Goal: Task Accomplishment & Management: Manage account settings

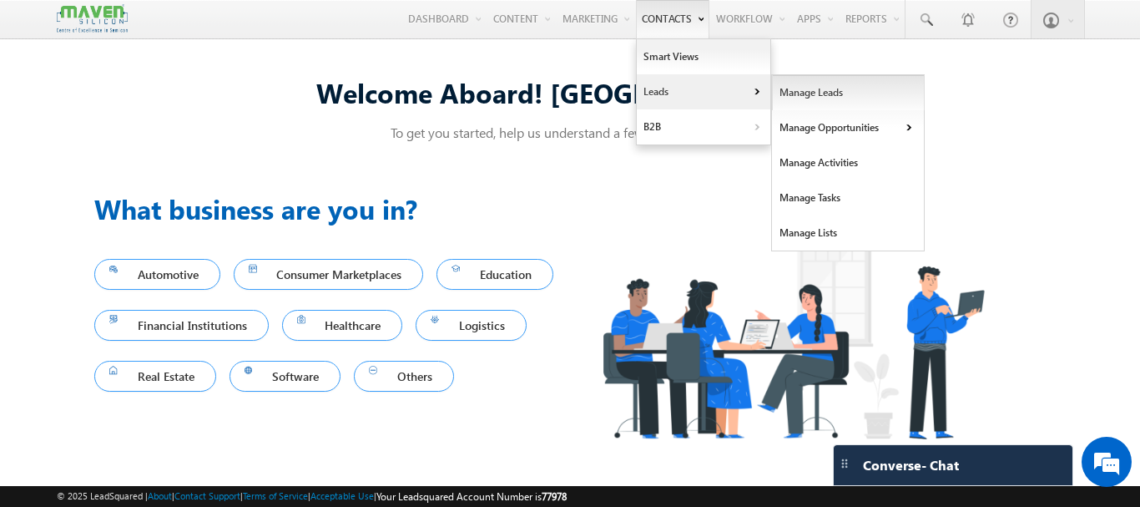
click at [795, 92] on link "Manage Leads" at bounding box center [848, 92] width 153 height 35
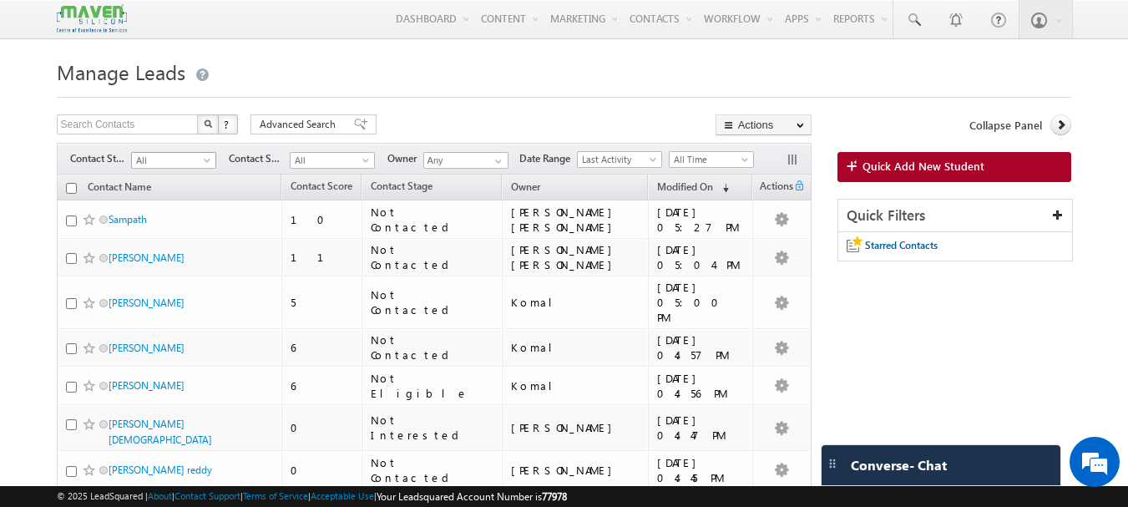
click at [196, 159] on span "All" at bounding box center [171, 160] width 79 height 15
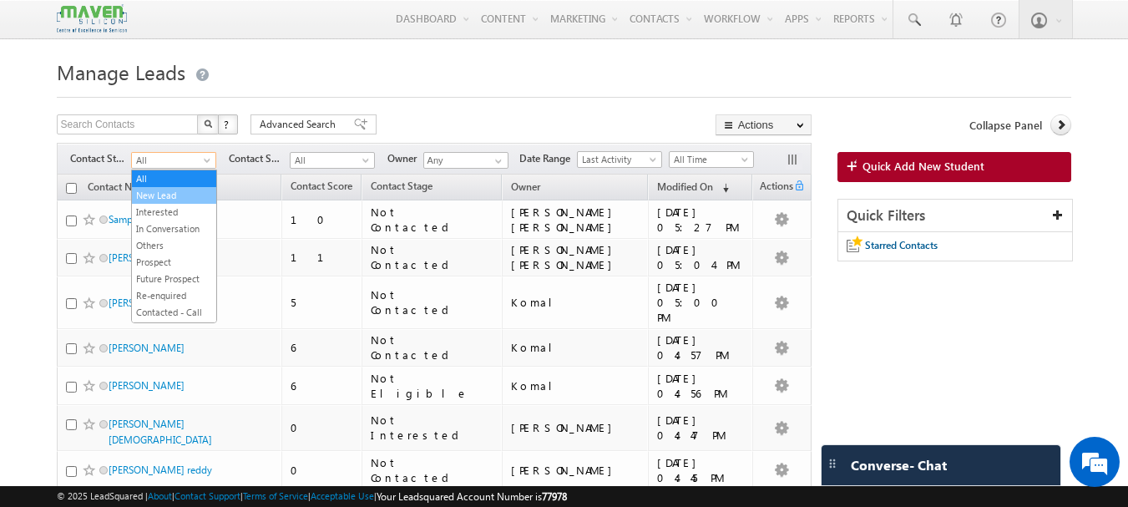
click at [157, 195] on link "New Lead" at bounding box center [174, 195] width 84 height 15
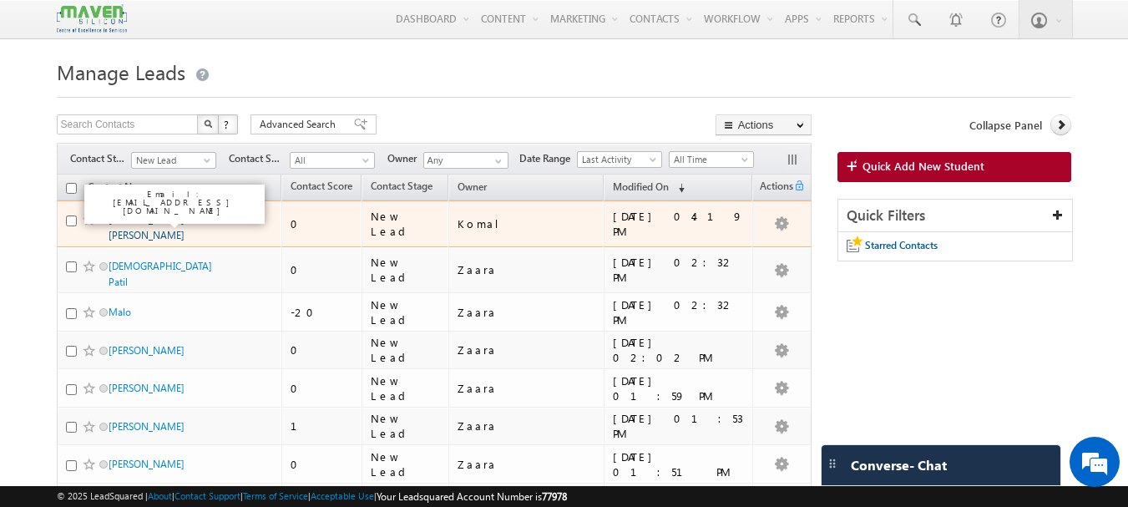
click at [131, 219] on link "[PERSON_NAME] [PERSON_NAME]" at bounding box center [147, 227] width 76 height 28
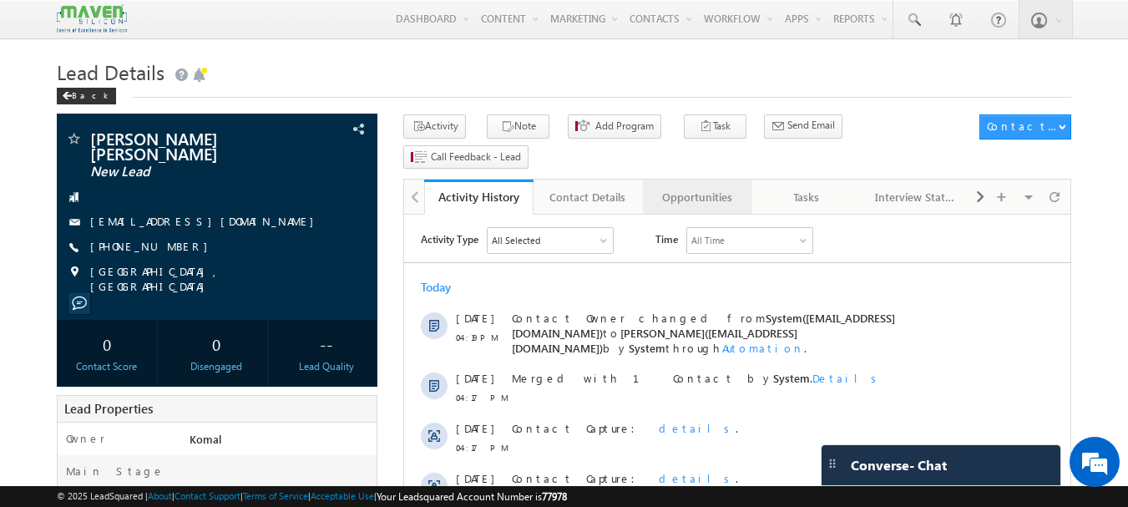
click at [715, 187] on div "Opportunities" at bounding box center [696, 197] width 81 height 20
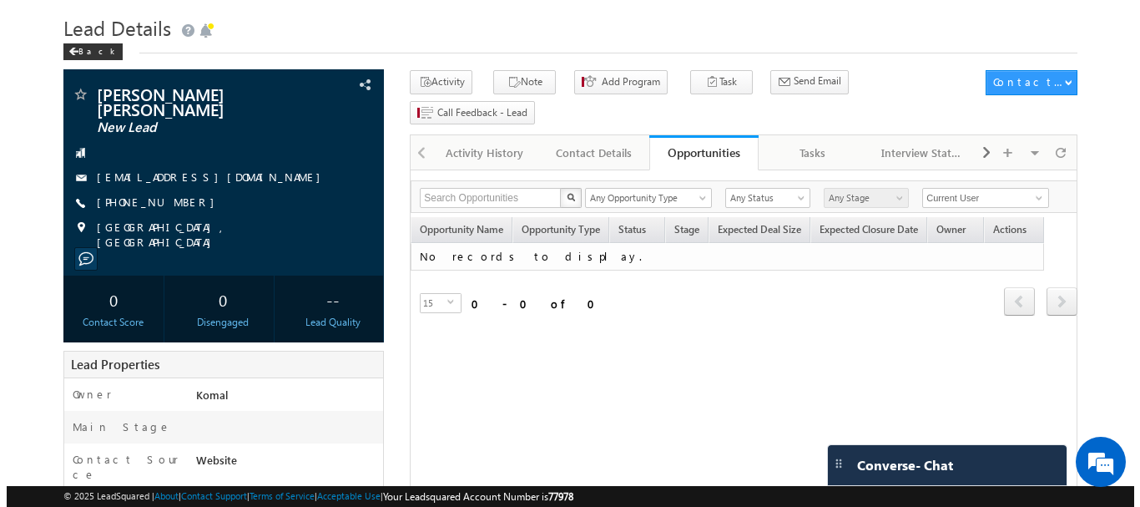
scroll to position [83, 0]
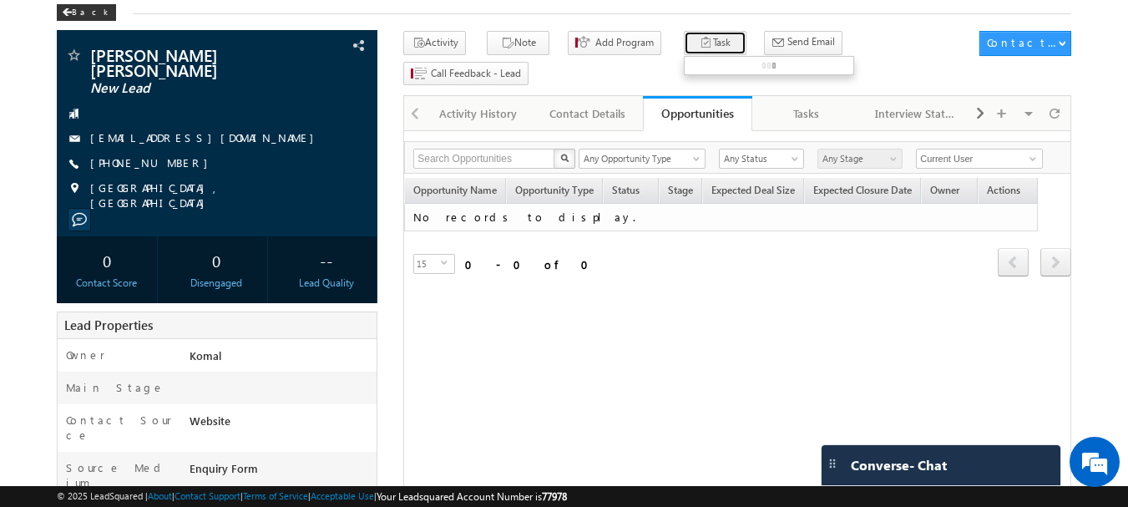
click at [695, 44] on button "Task" at bounding box center [715, 43] width 63 height 24
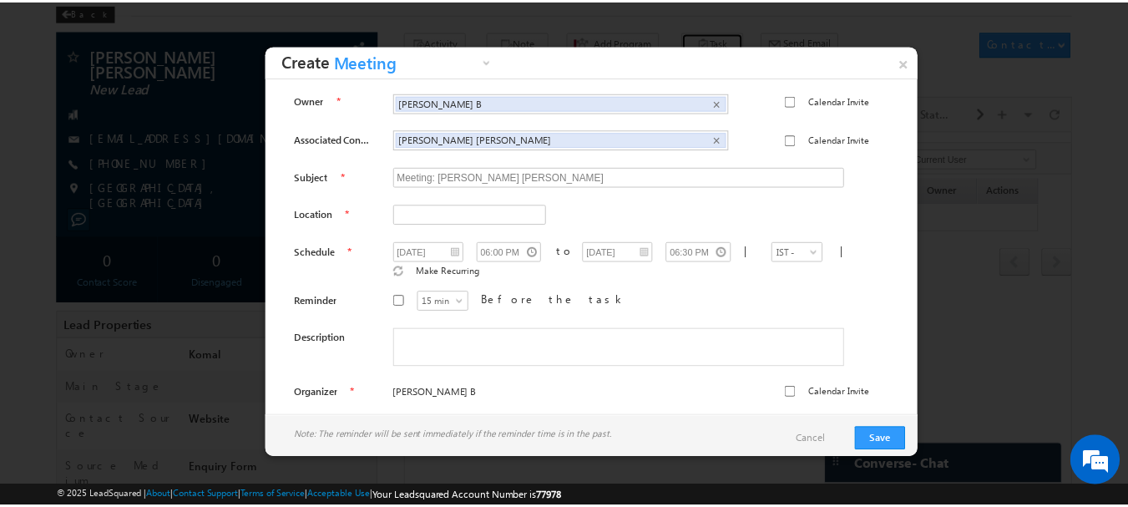
scroll to position [0, 0]
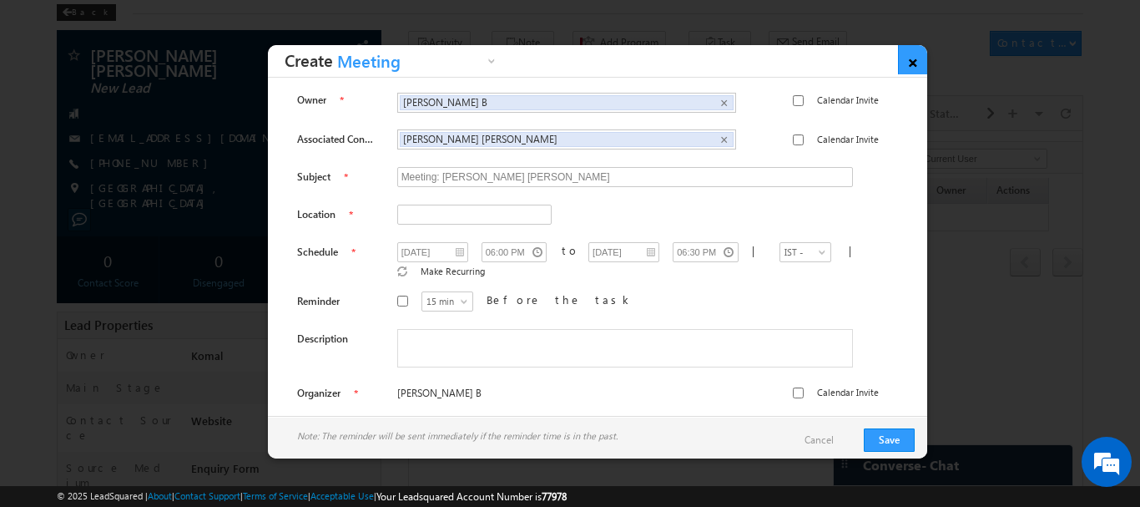
click at [913, 61] on link "×" at bounding box center [912, 59] width 29 height 29
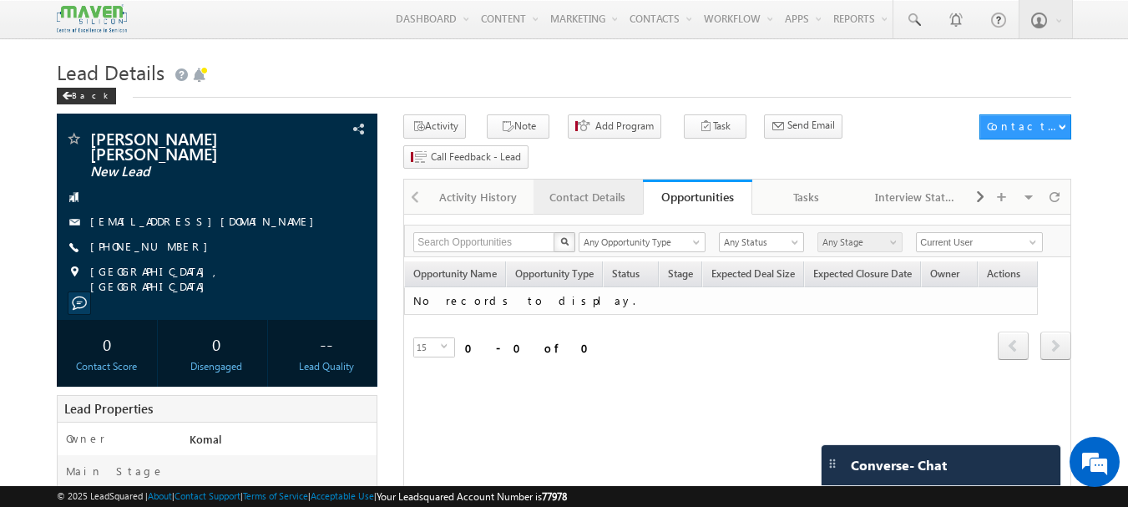
click at [573, 187] on div "Contact Details" at bounding box center [587, 197] width 81 height 20
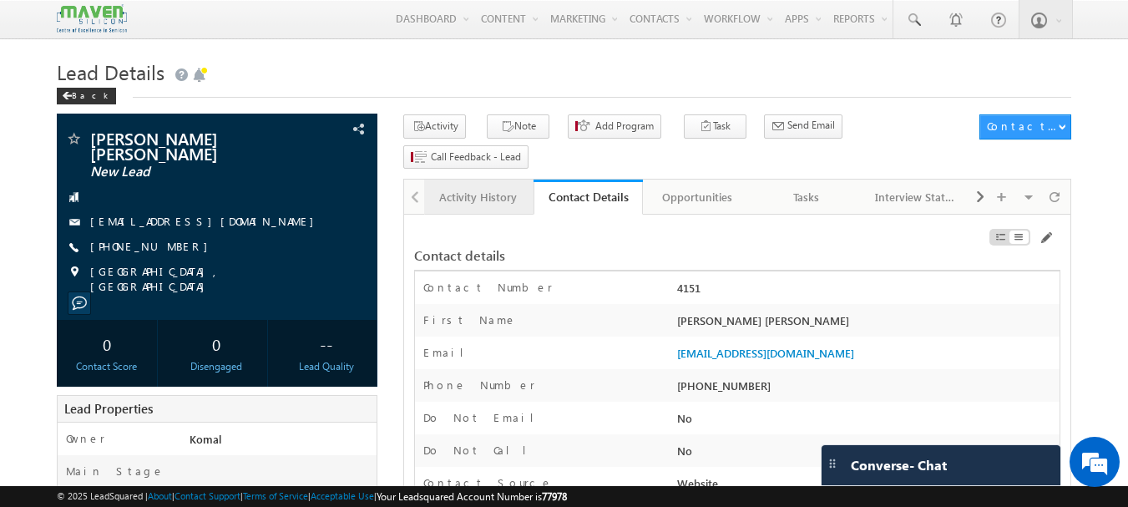
click at [481, 187] on div "Activity History" at bounding box center [477, 197] width 81 height 20
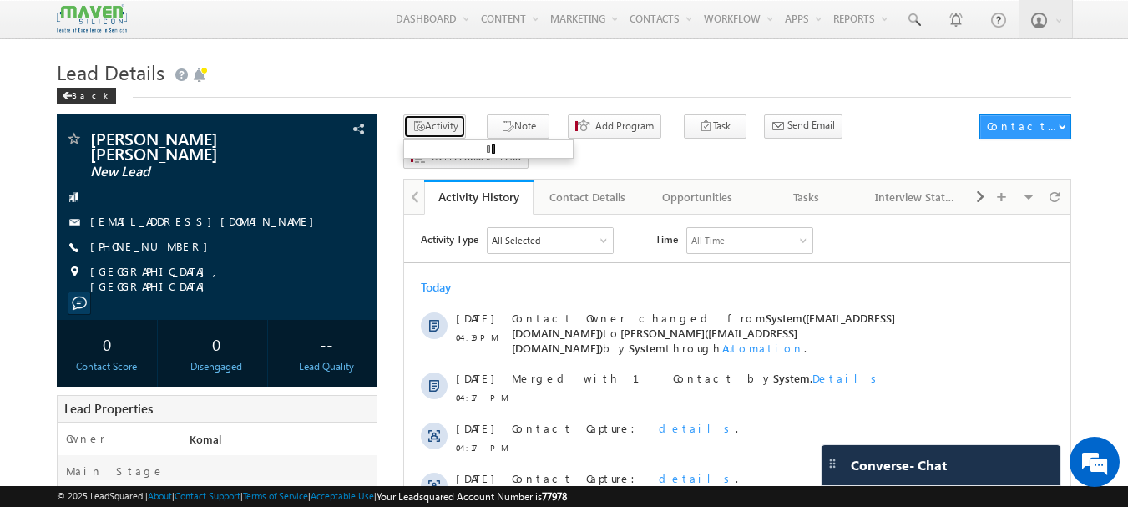
click at [451, 128] on button "Activity" at bounding box center [434, 126] width 63 height 24
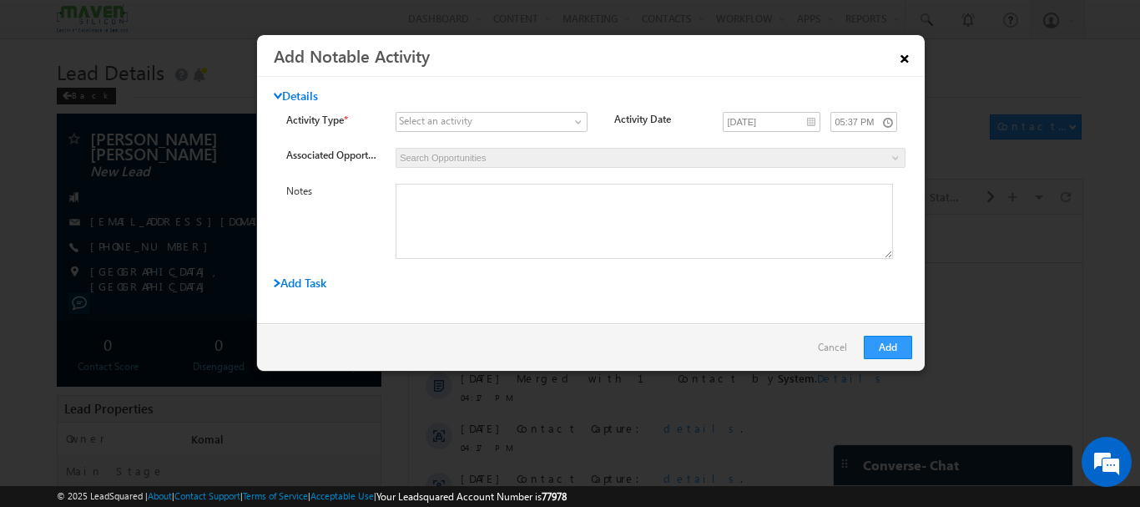
click at [902, 58] on link "×" at bounding box center [905, 55] width 28 height 29
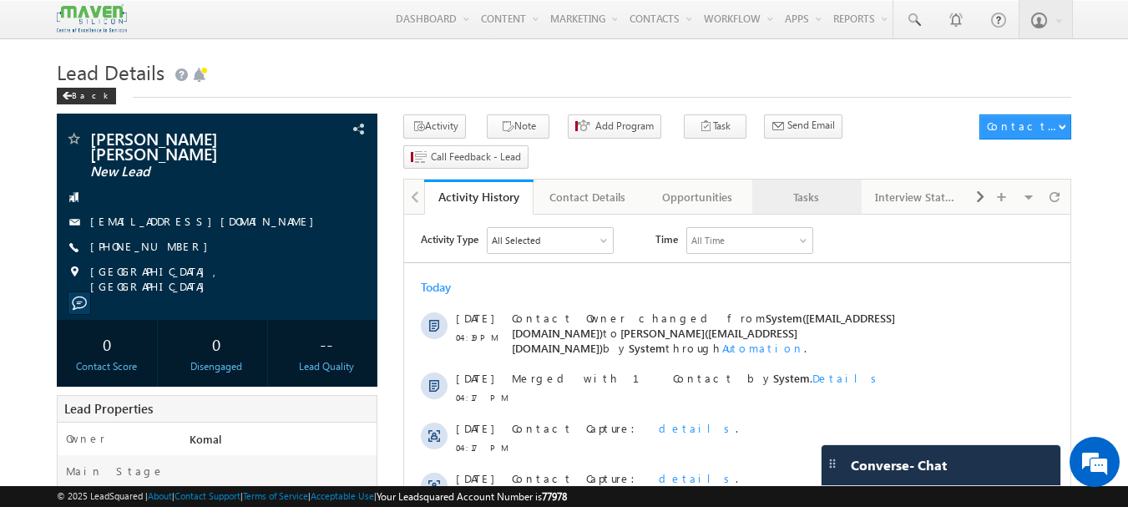
click at [813, 187] on div "Tasks" at bounding box center [806, 197] width 81 height 20
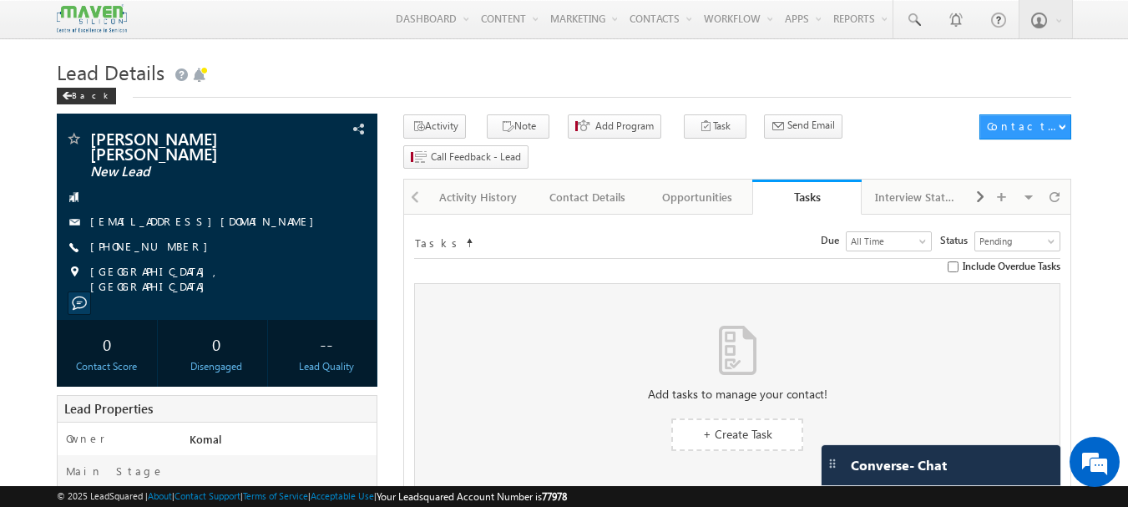
click at [890, 225] on div "Tasks Status undefined All Tasks Completed Overdue Pending Pending Due Go maxda…" at bounding box center [737, 242] width 646 height 34
click at [476, 181] on link "Activity History" at bounding box center [478, 196] width 109 height 35
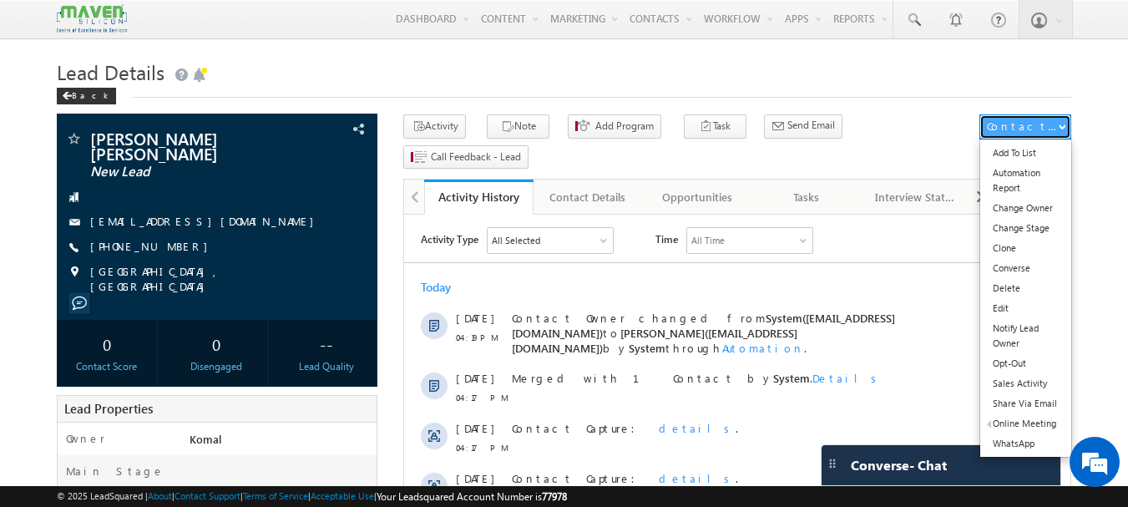
click at [1040, 121] on div "Contact Actions" at bounding box center [1022, 126] width 71 height 15
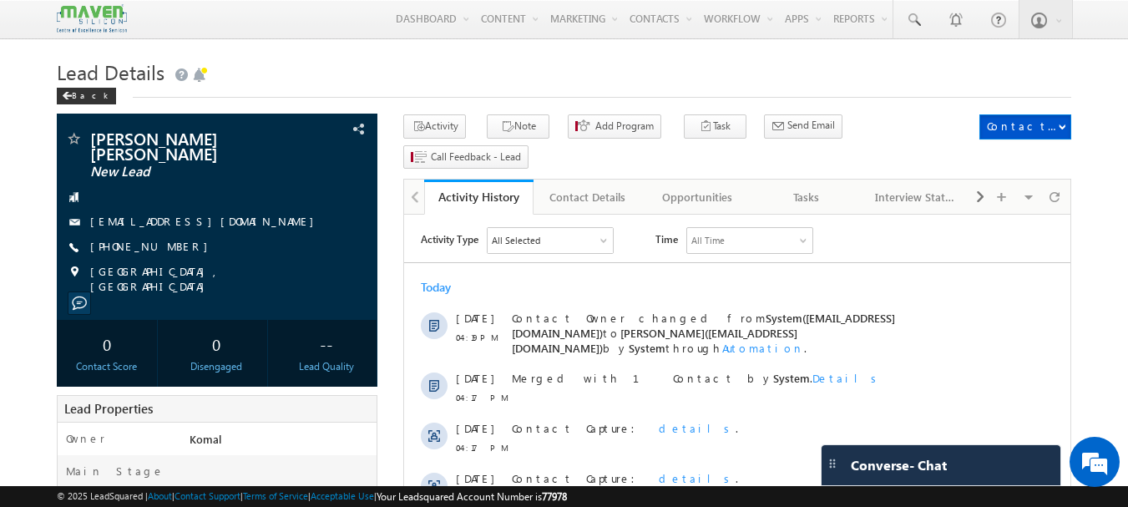
click at [990, 94] on div "Back" at bounding box center [564, 92] width 1015 height 11
click at [1010, 101] on div "Lead Details Back" at bounding box center [564, 84] width 1015 height 60
click at [567, 187] on div "Contact Details" at bounding box center [587, 197] width 81 height 20
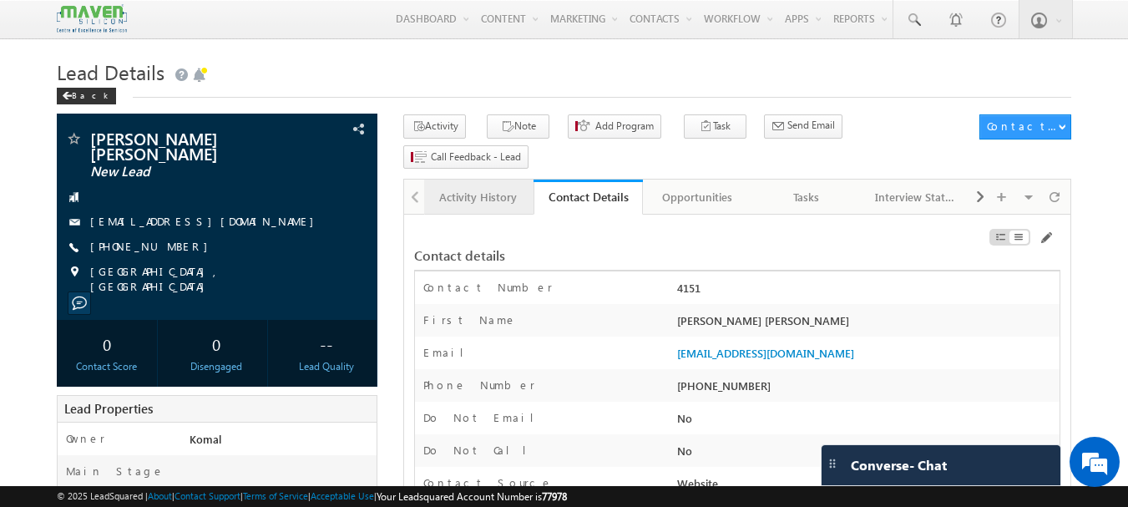
click at [496, 187] on div "Activity History" at bounding box center [477, 197] width 81 height 20
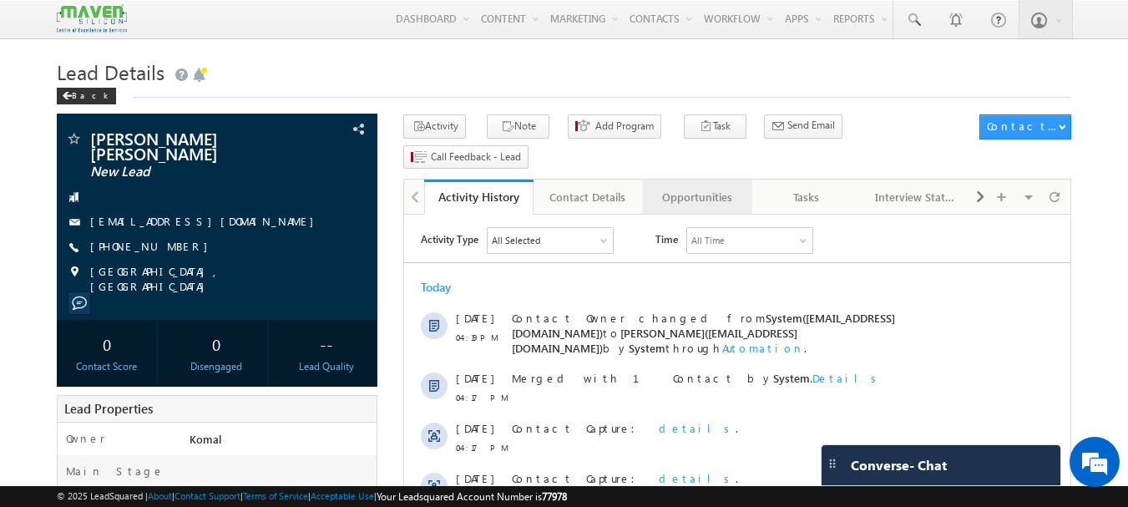
click at [706, 187] on div "Opportunities" at bounding box center [696, 197] width 81 height 20
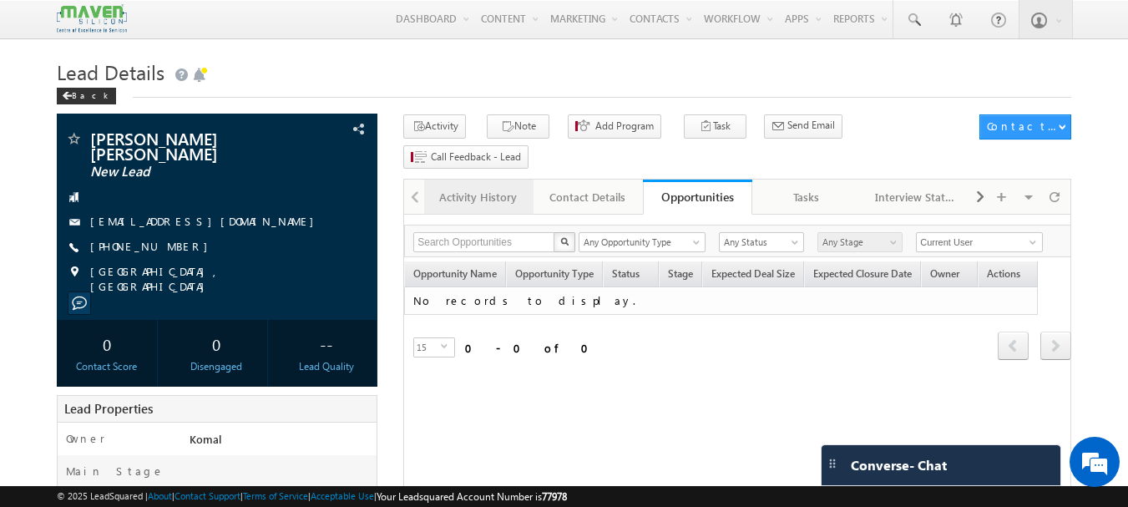
click at [481, 187] on div "Activity History" at bounding box center [477, 197] width 81 height 20
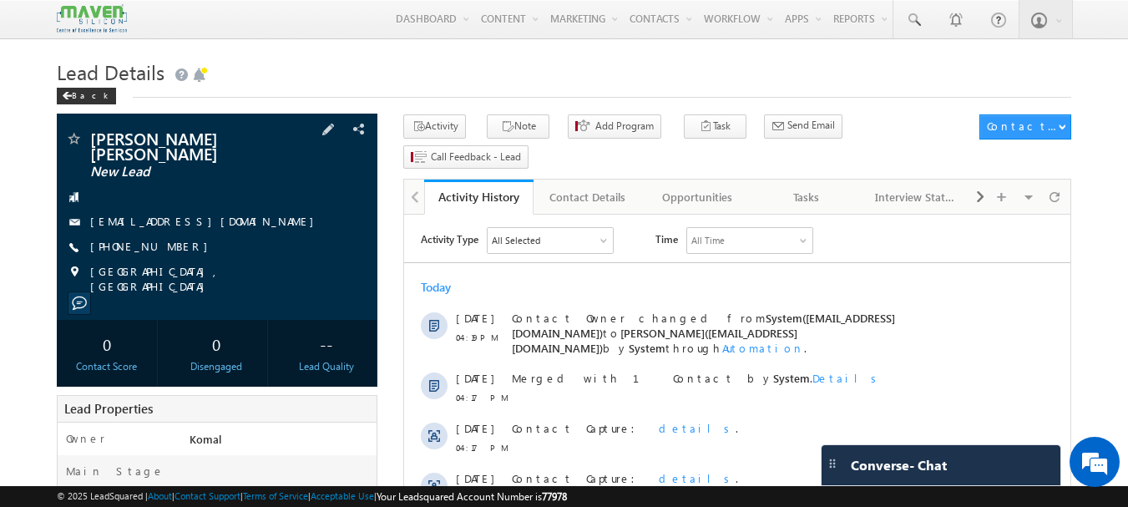
scroll to position [83, 0]
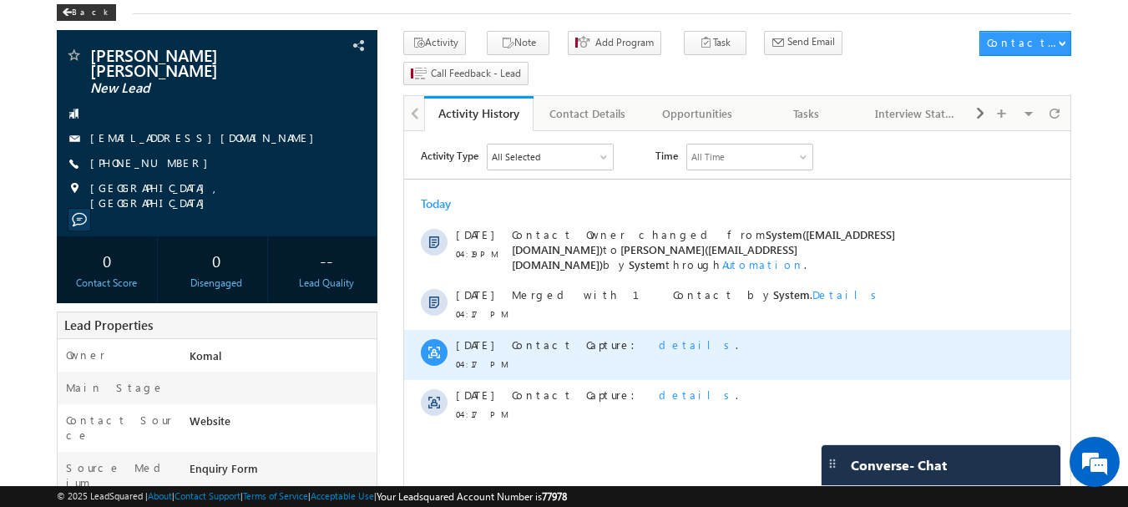
click at [659, 338] on span "details" at bounding box center [697, 344] width 77 height 14
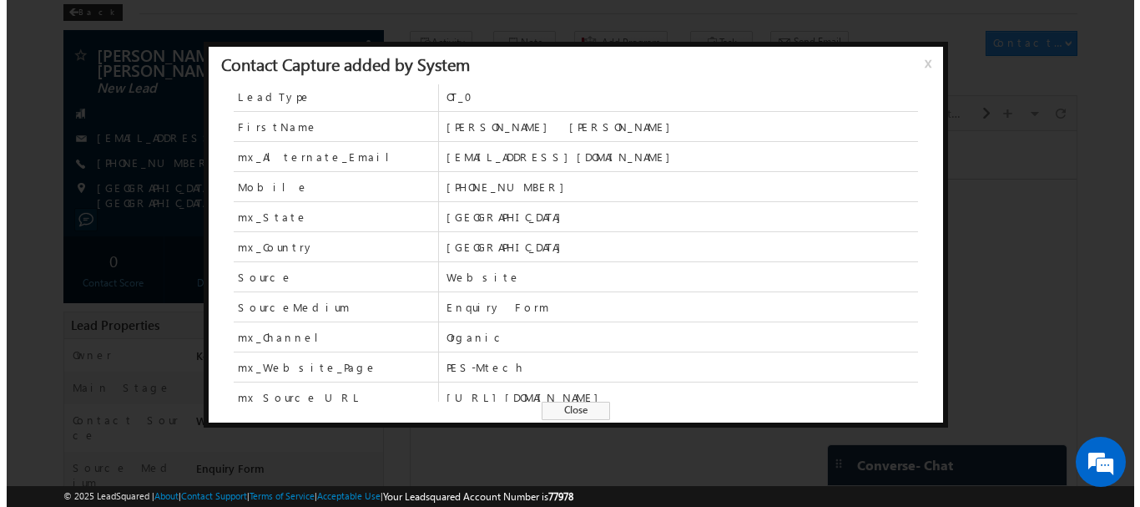
scroll to position [0, 0]
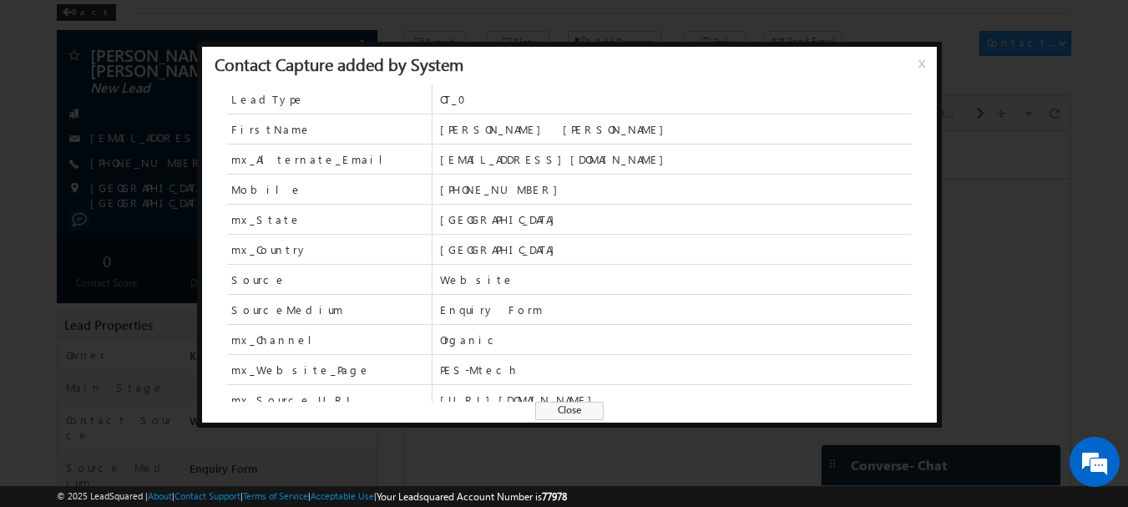
click at [923, 58] on span "x" at bounding box center [924, 69] width 13 height 30
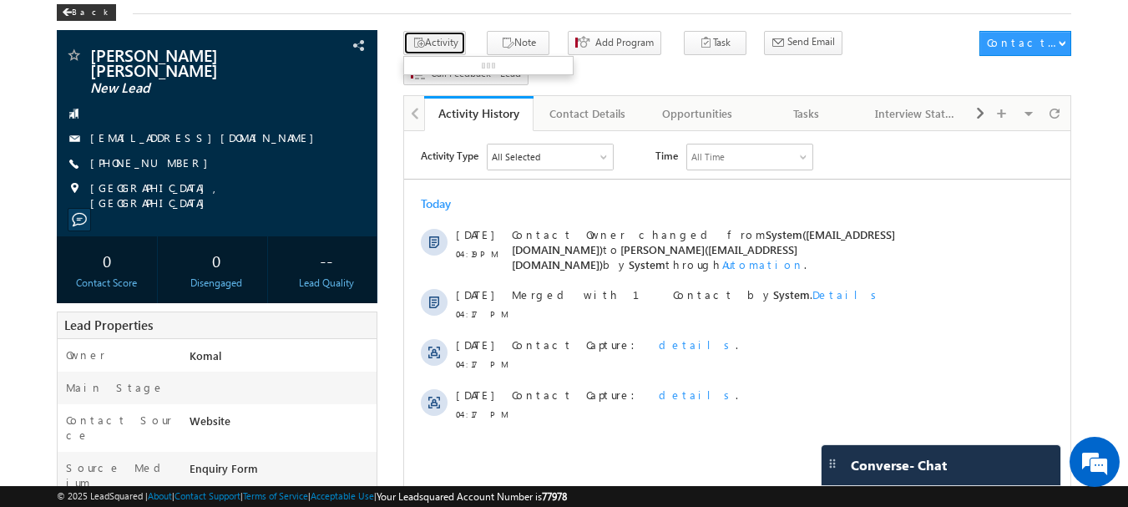
click at [442, 43] on button "Activity" at bounding box center [434, 43] width 63 height 24
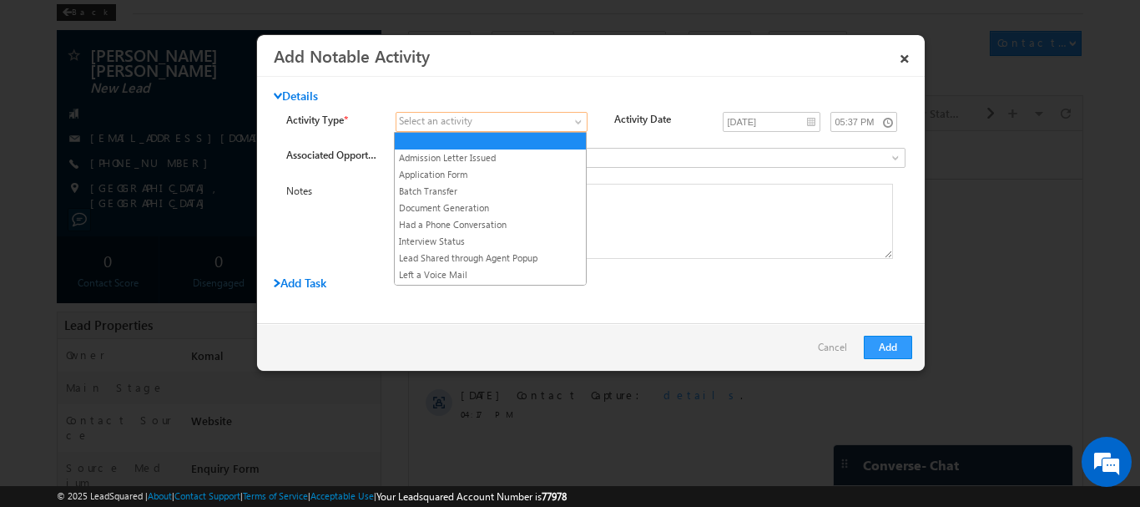
click at [498, 129] on span at bounding box center [482, 121] width 170 height 15
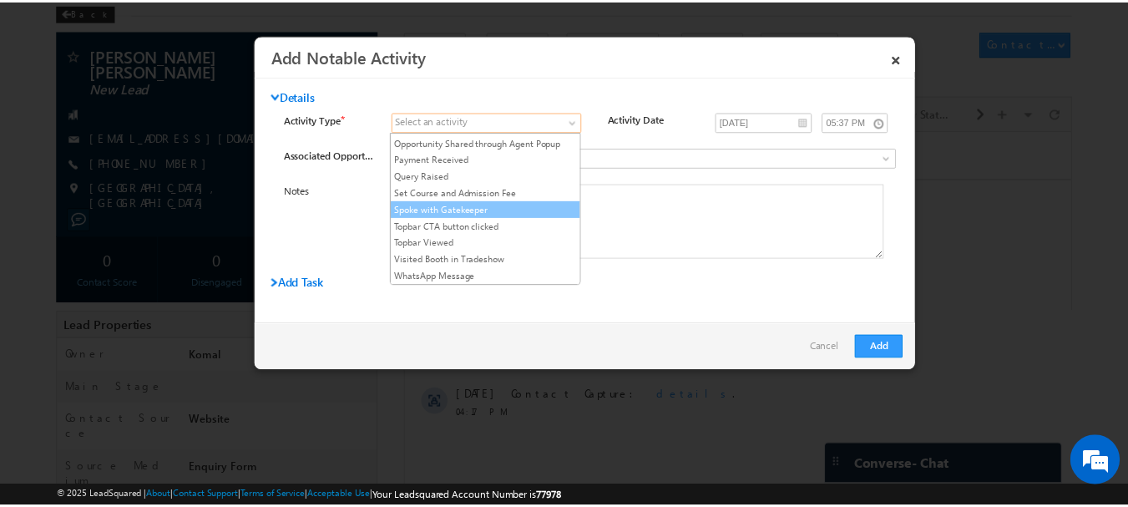
scroll to position [180, 0]
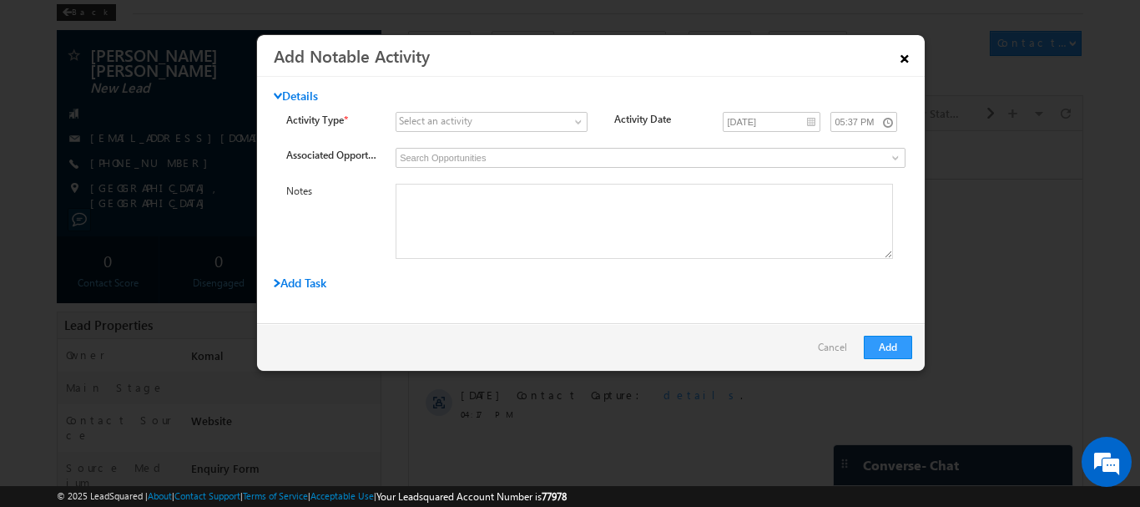
click at [910, 61] on link "×" at bounding box center [905, 55] width 28 height 29
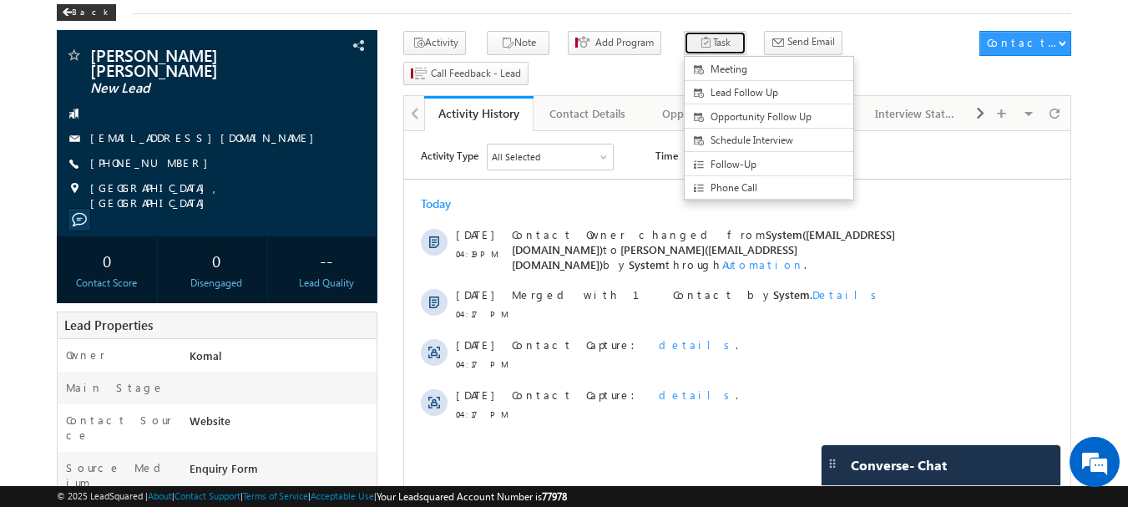
click at [684, 48] on button "Task" at bounding box center [715, 43] width 63 height 24
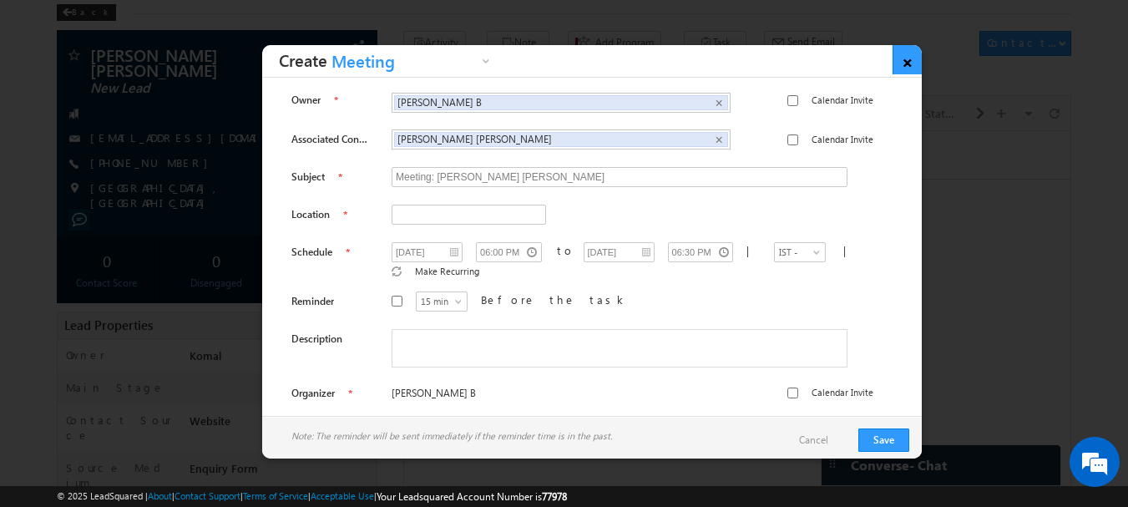
click at [912, 63] on link "×" at bounding box center [906, 59] width 29 height 29
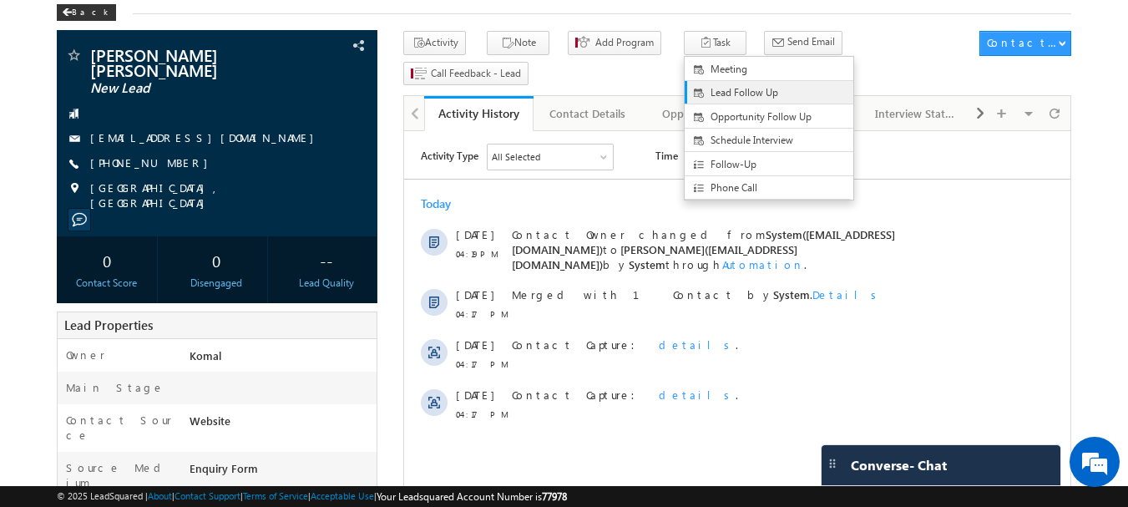
click at [710, 94] on span "Lead Follow Up" at bounding box center [782, 92] width 144 height 15
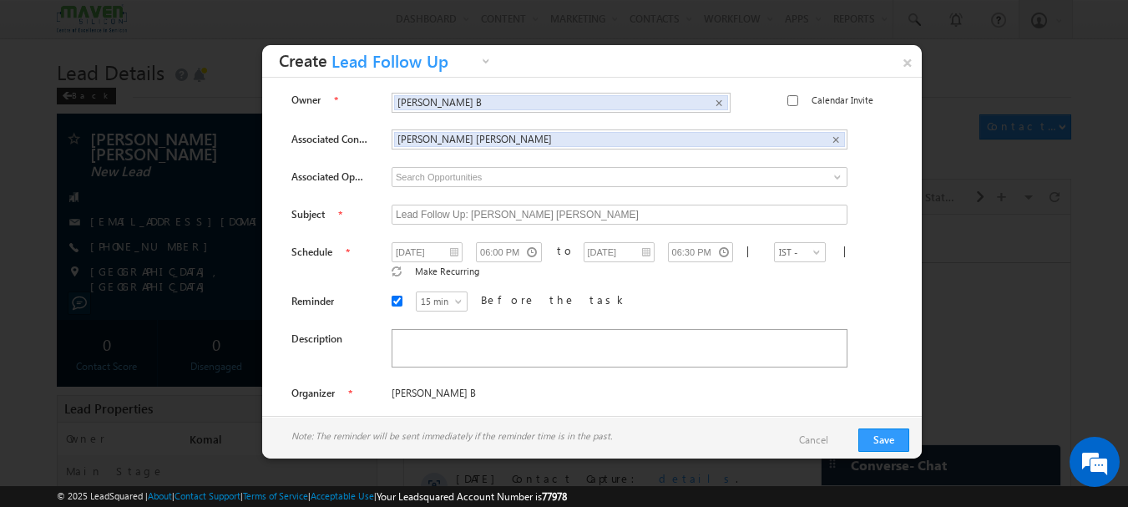
scroll to position [6, 0]
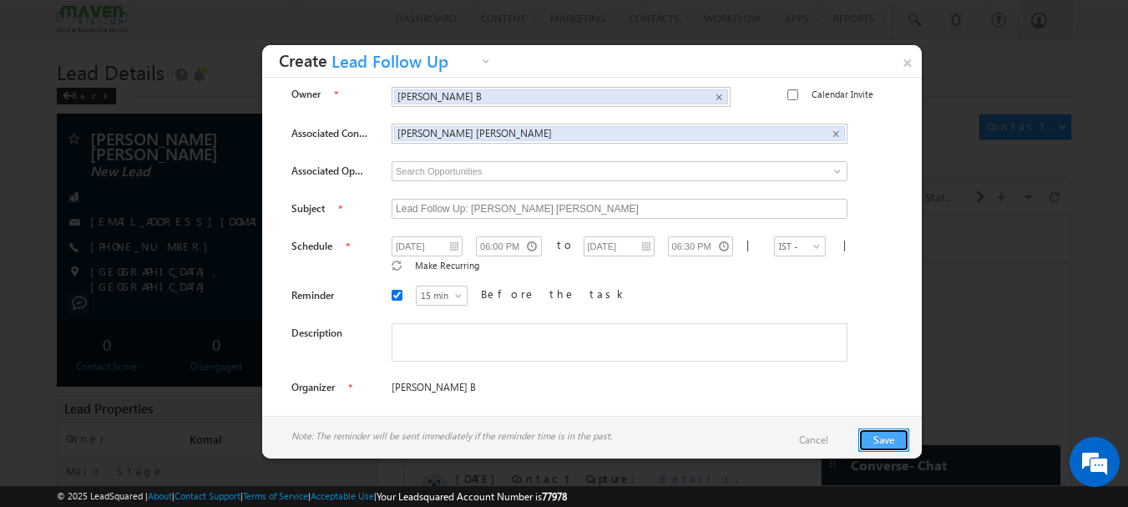
click at [864, 439] on button "Save" at bounding box center [883, 439] width 51 height 23
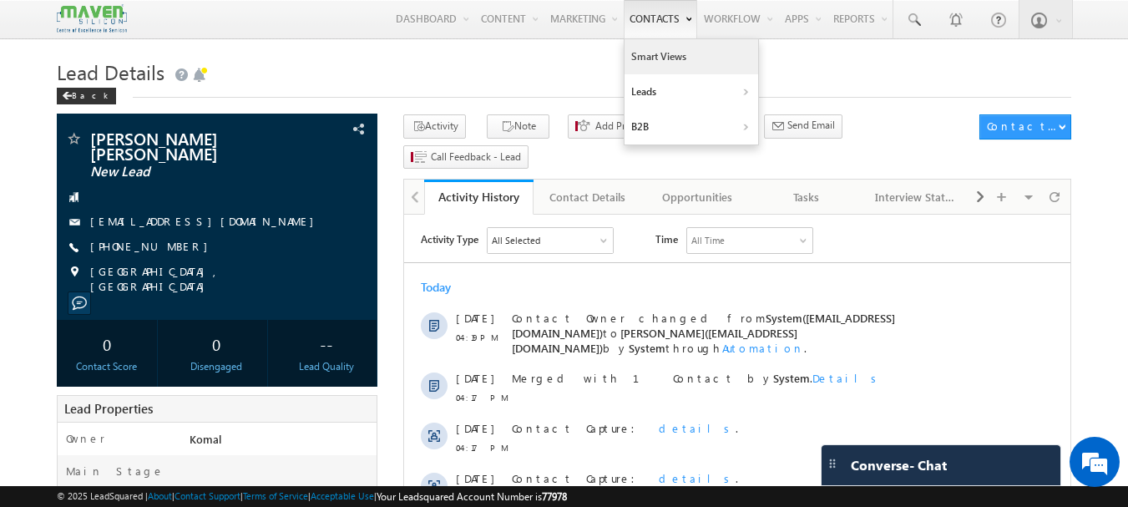
click at [649, 48] on link "Smart Views" at bounding box center [691, 56] width 134 height 35
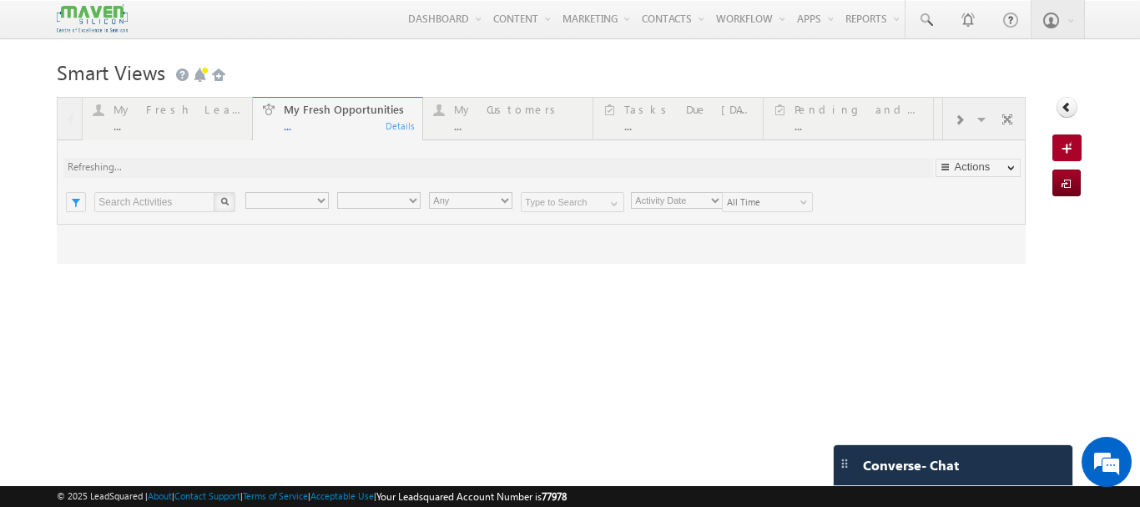
type input "Current User"
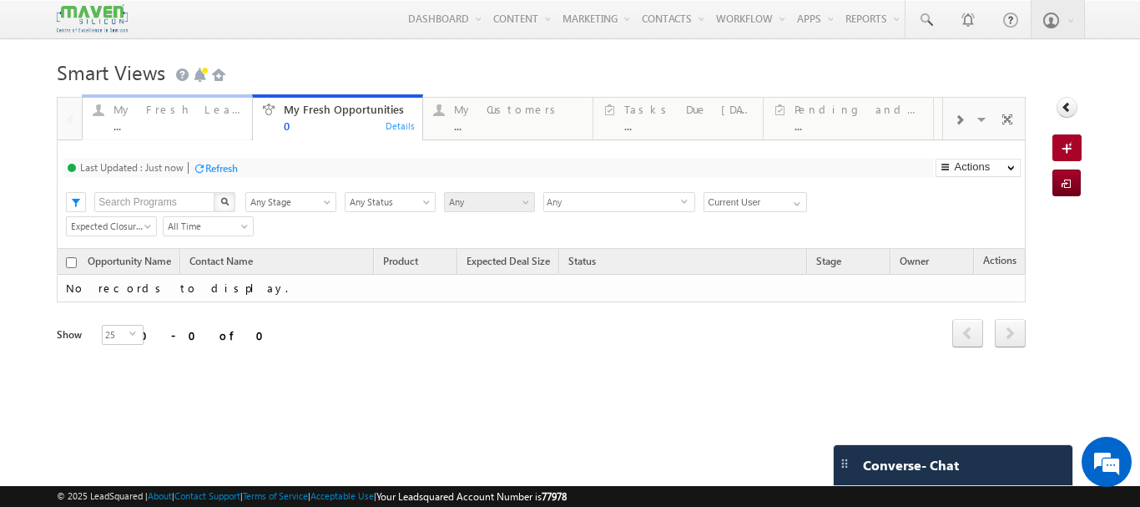
click at [194, 116] on div "My Fresh Leads" at bounding box center [178, 109] width 129 height 13
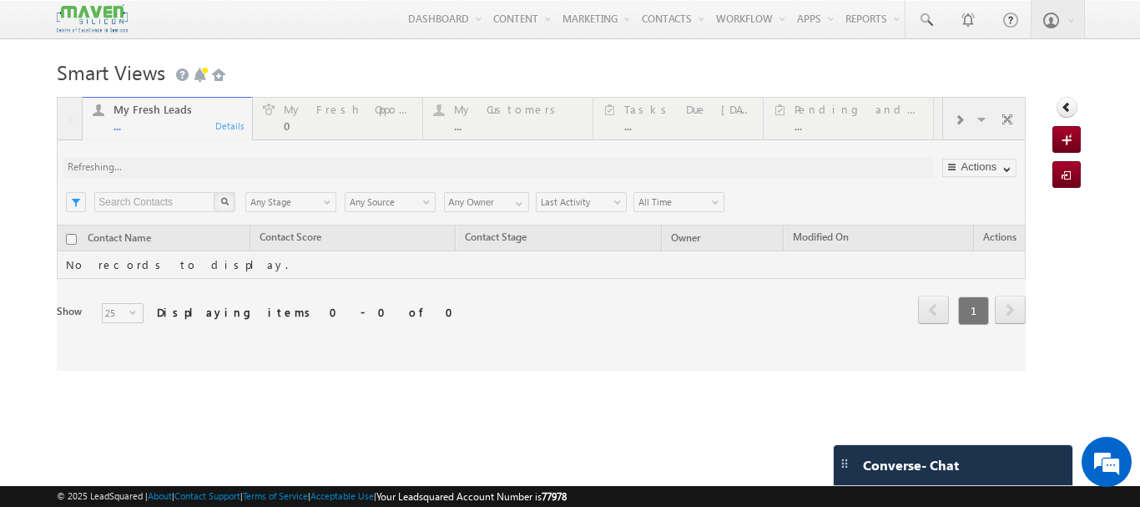
click at [656, 122] on div at bounding box center [541, 234] width 969 height 274
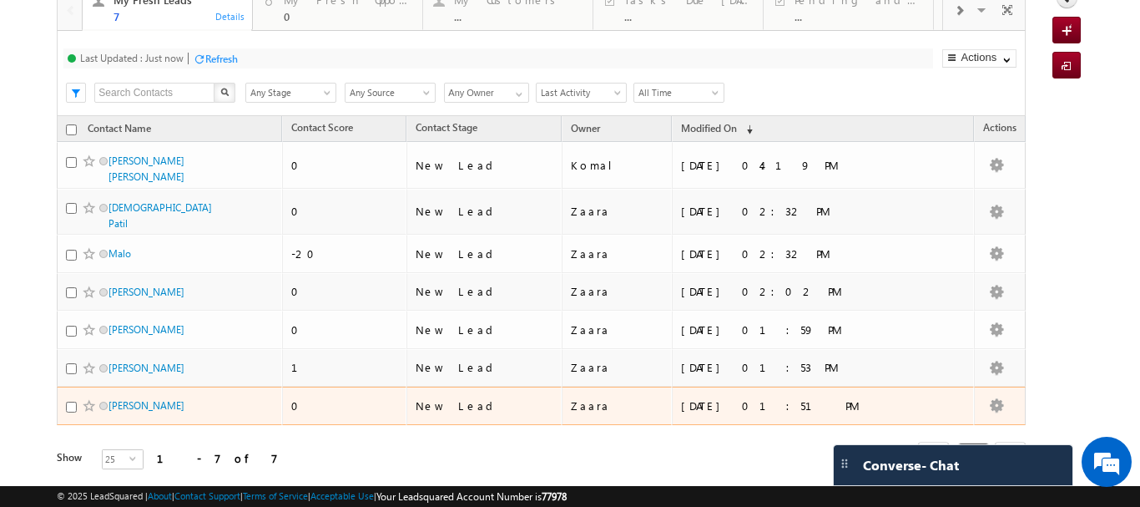
scroll to position [68, 0]
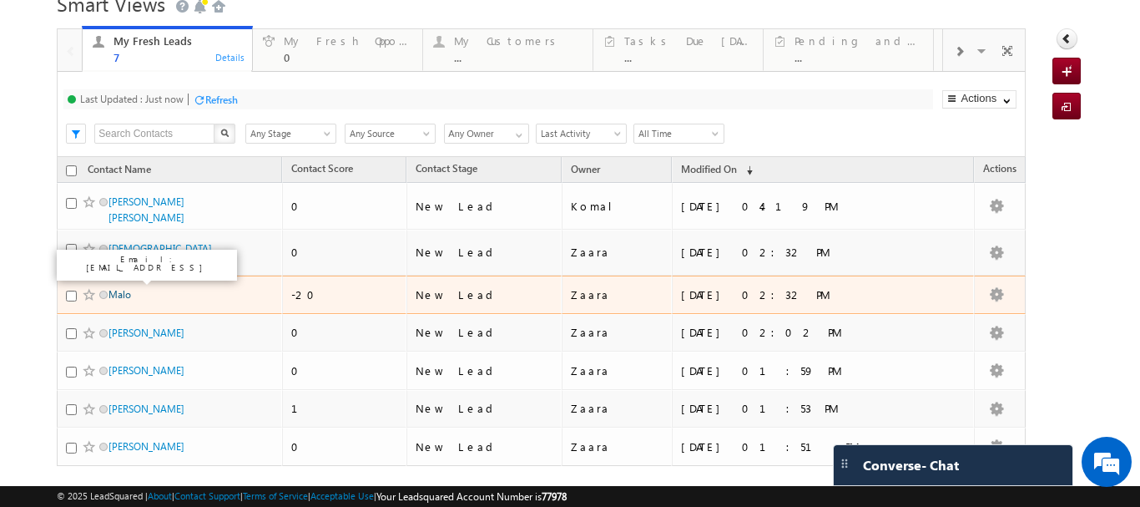
click at [122, 288] on link "Malo" at bounding box center [120, 294] width 23 height 13
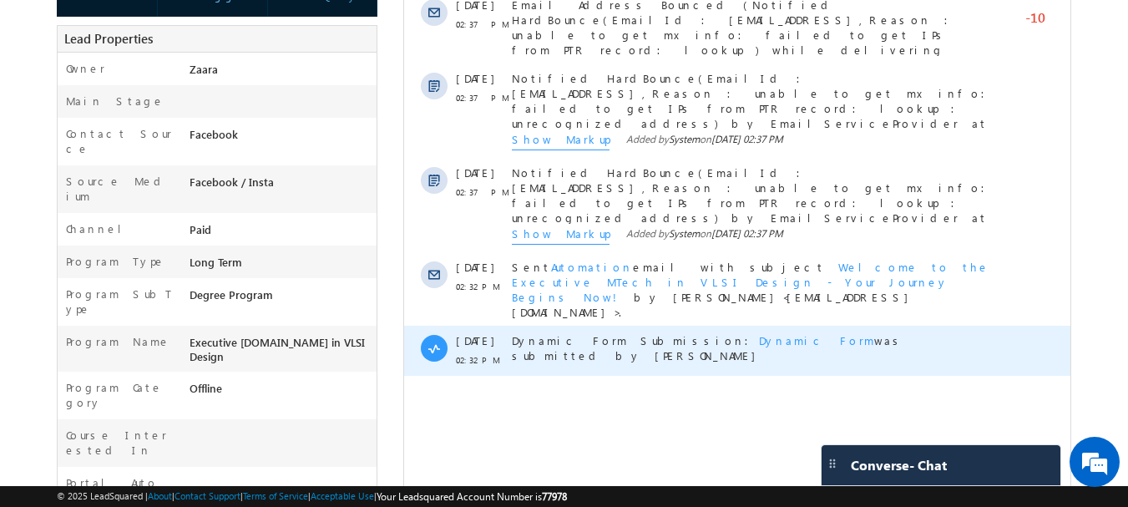
click at [759, 333] on span "Dynamic Form" at bounding box center [816, 340] width 115 height 14
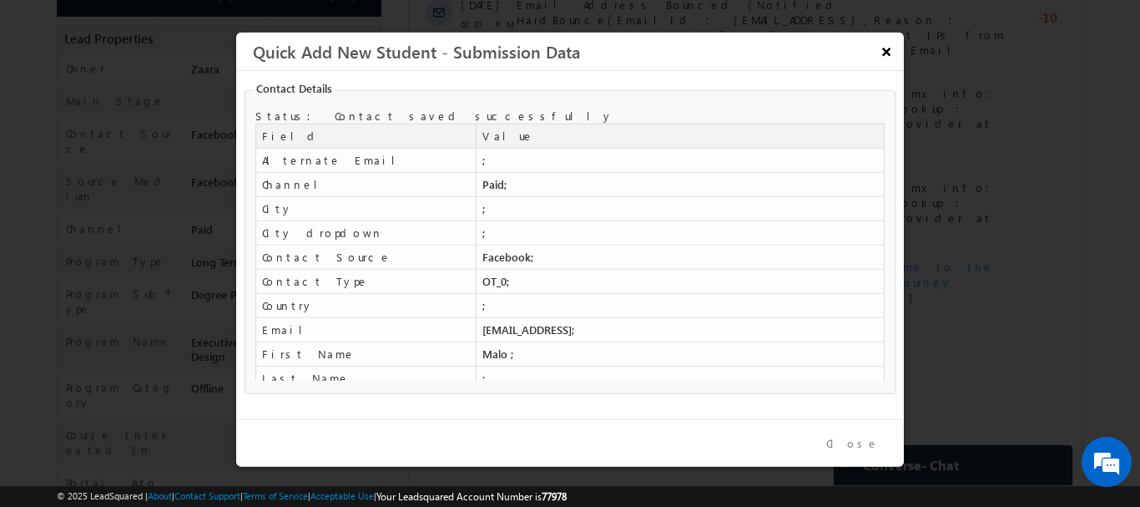
click at [882, 58] on button "×" at bounding box center [886, 50] width 28 height 29
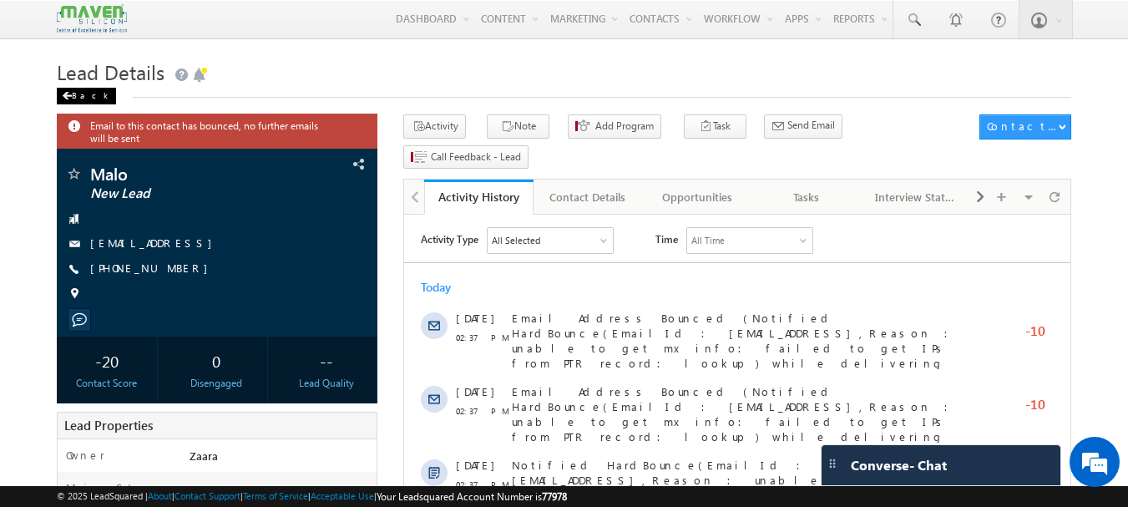
click at [88, 97] on div "Back" at bounding box center [86, 96] width 59 height 17
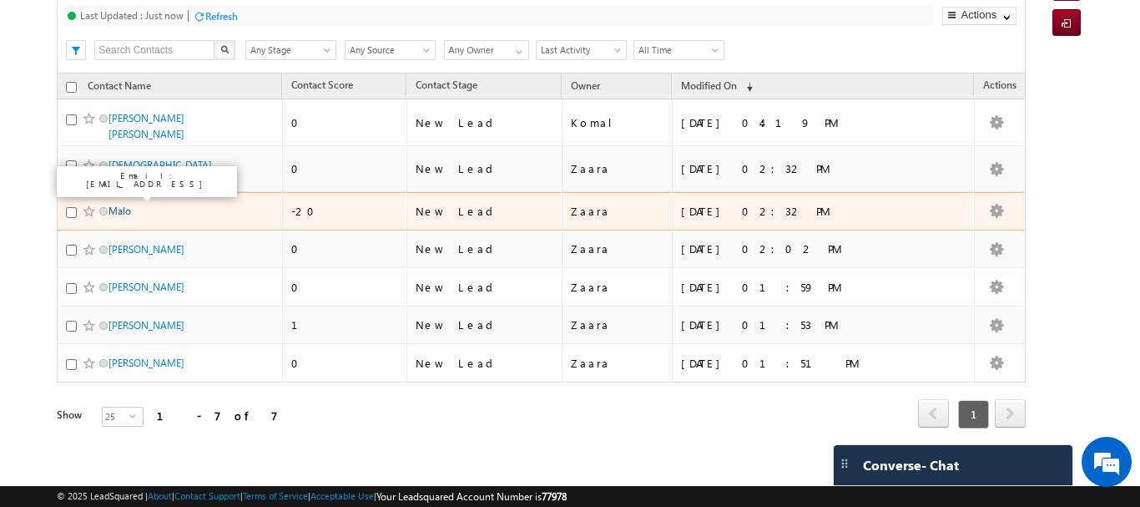
click at [112, 205] on link "Malo" at bounding box center [120, 211] width 23 height 13
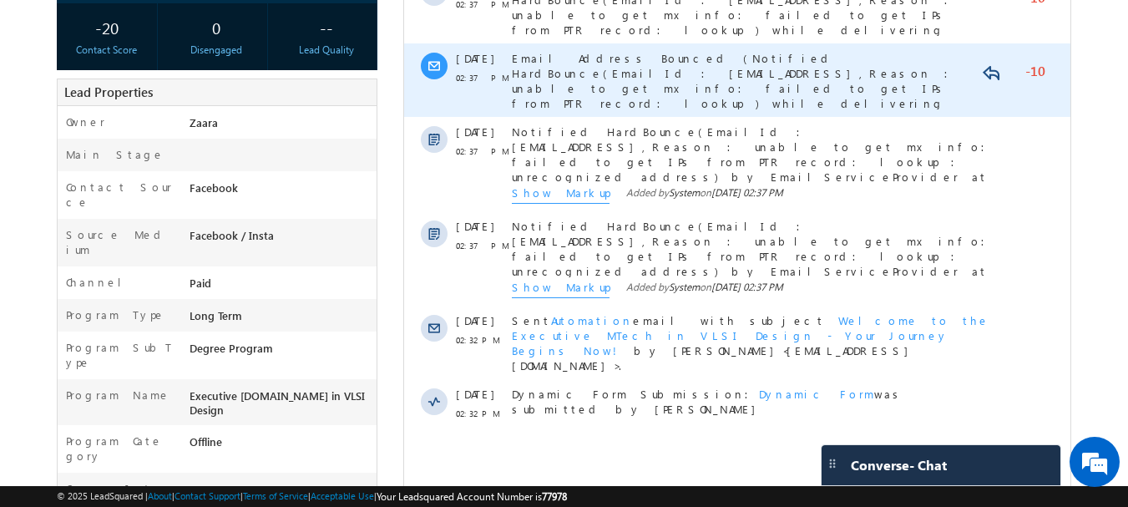
scroll to position [334, 0]
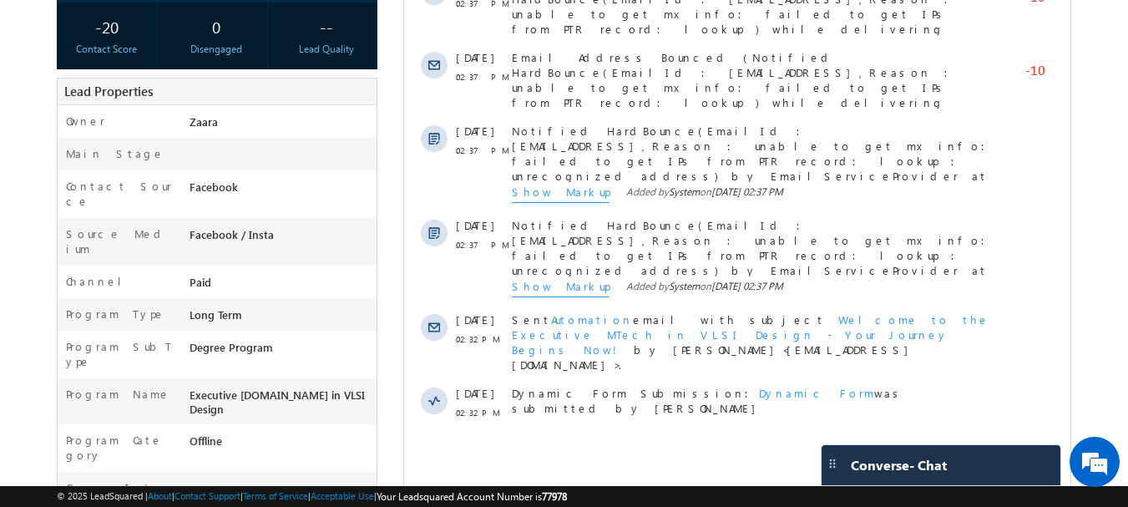
click at [1126, 250] on body "Menu [PERSON_NAME] B lsq1@ maven -sili con.c om Settings" at bounding box center [564, 305] width 1128 height 1278
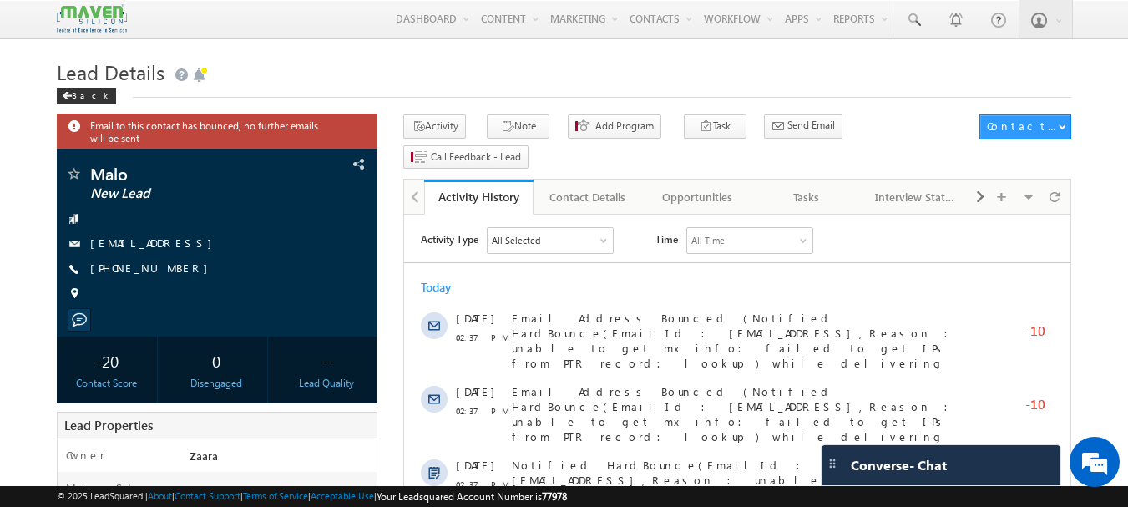
scroll to position [0, 0]
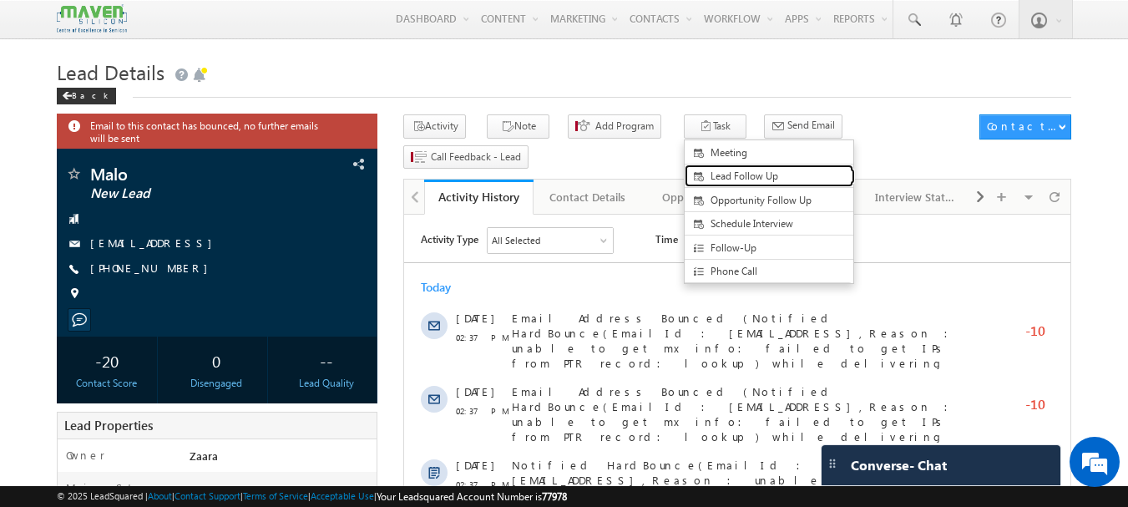
click at [690, 167] on link "Lead Follow Up" at bounding box center [769, 175] width 169 height 23
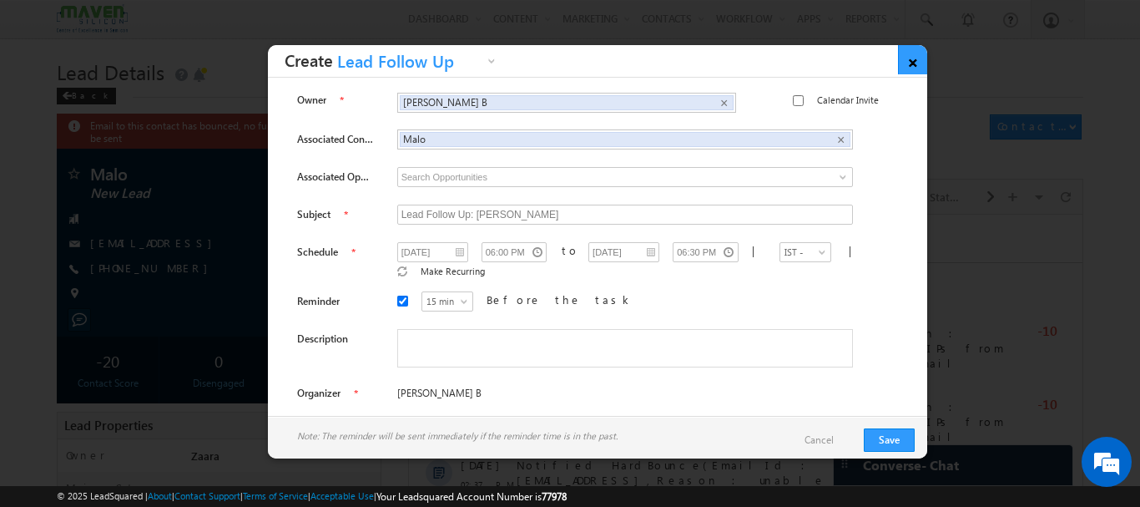
click at [909, 63] on link "×" at bounding box center [912, 59] width 29 height 29
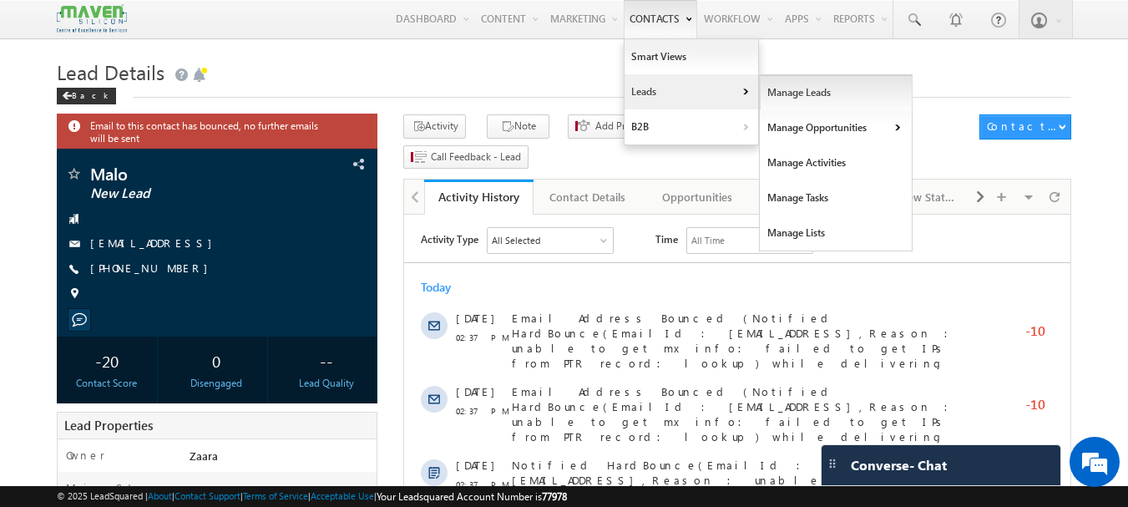
click at [789, 96] on link "Manage Leads" at bounding box center [836, 92] width 153 height 35
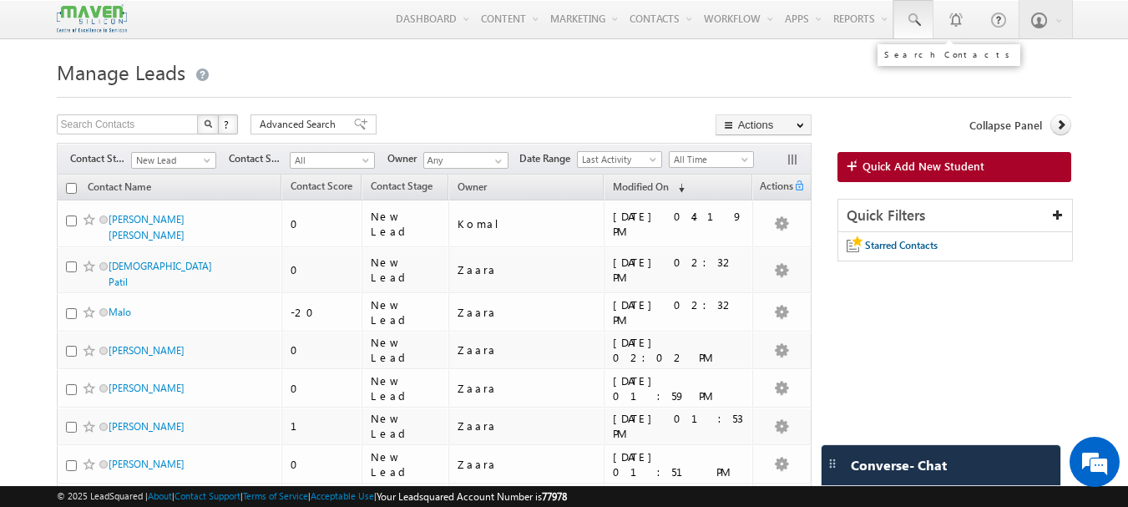
click at [903, 17] on link at bounding box center [913, 19] width 40 height 38
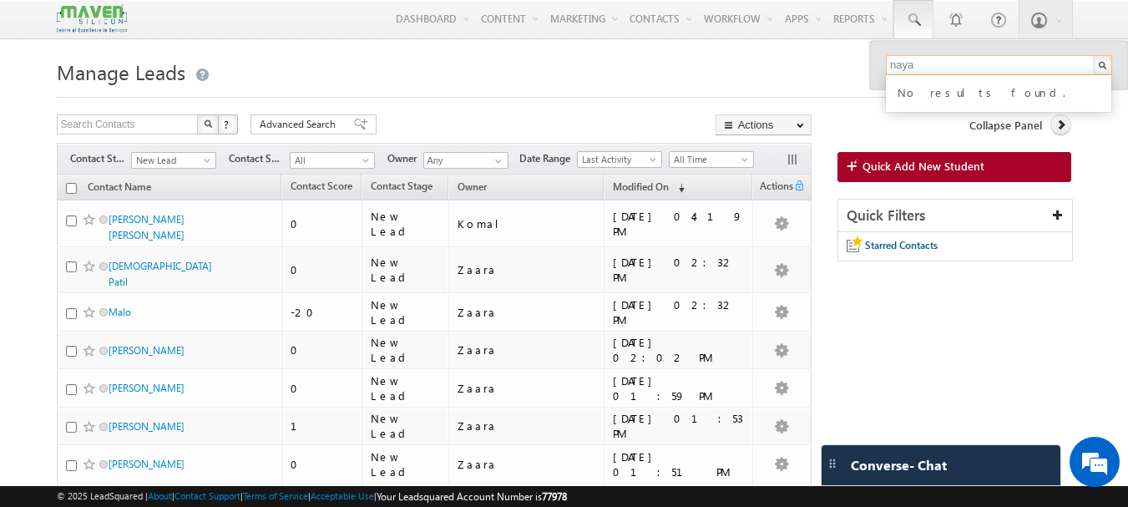
type input "[PERSON_NAME][EMAIL_ADDRESS][DOMAIN_NAME]"
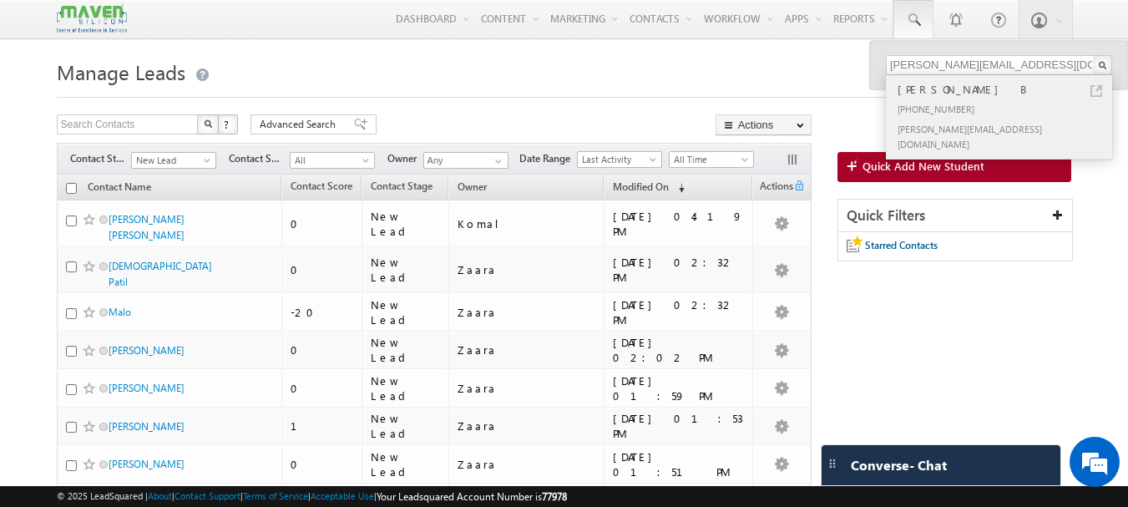
click at [1002, 84] on div "[PERSON_NAME] B" at bounding box center [1006, 89] width 224 height 18
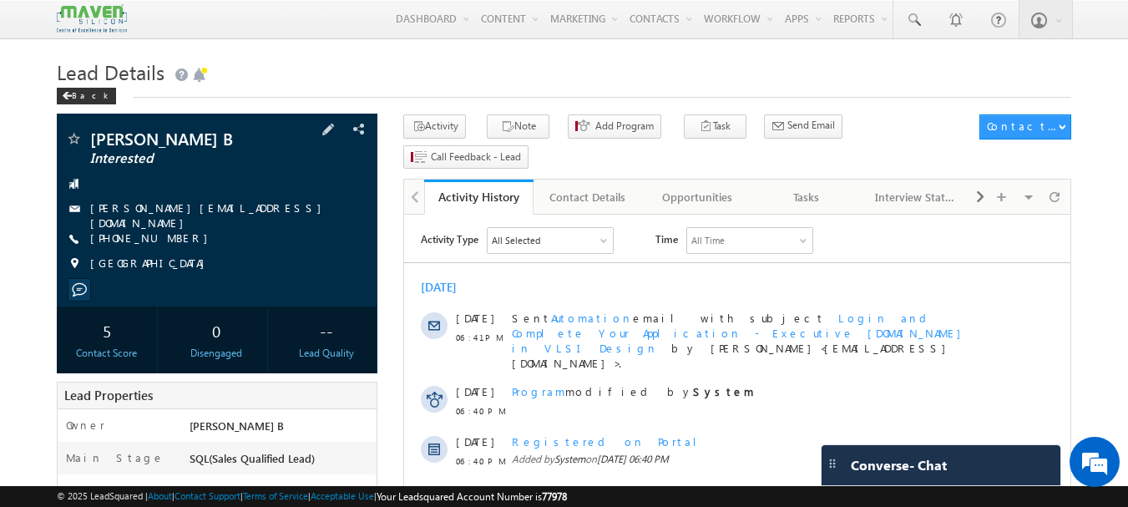
drag, startPoint x: 239, startPoint y: 207, endPoint x: 250, endPoint y: 37, distance: 170.7
click at [212, 209] on div "[PERSON_NAME][EMAIL_ADDRESS][DOMAIN_NAME]" at bounding box center [217, 208] width 305 height 17
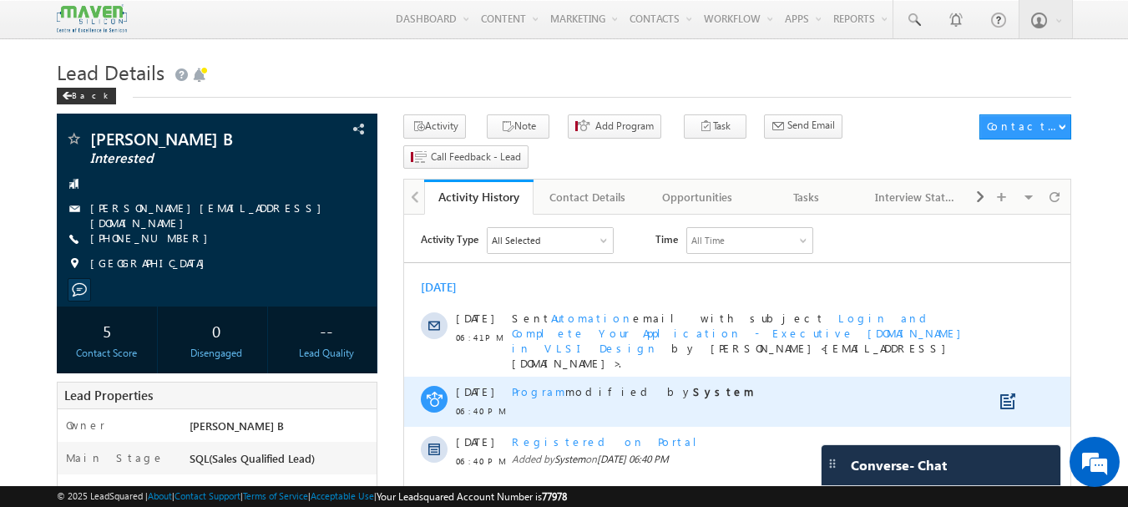
scroll to position [167, 0]
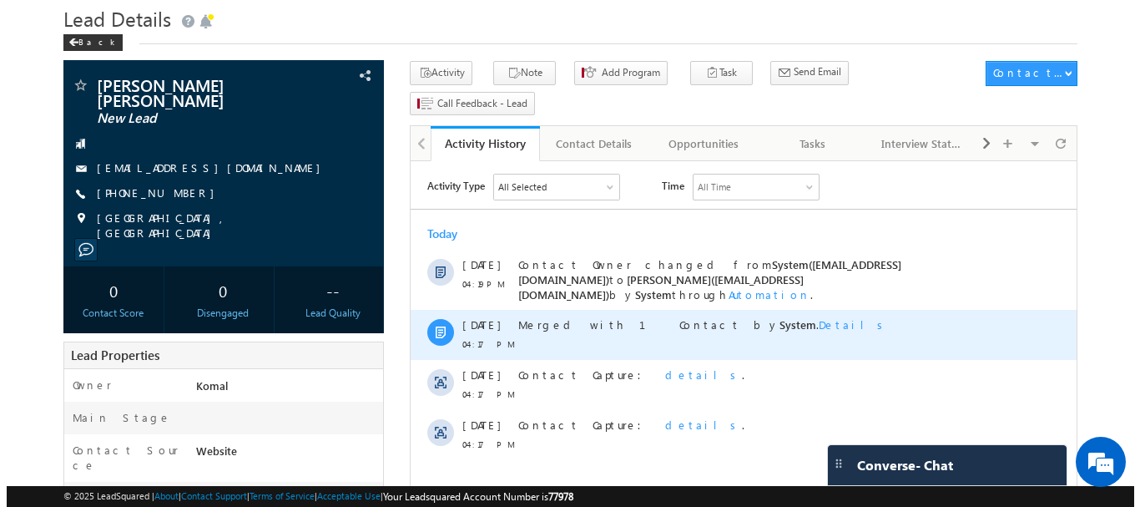
scroll to position [83, 0]
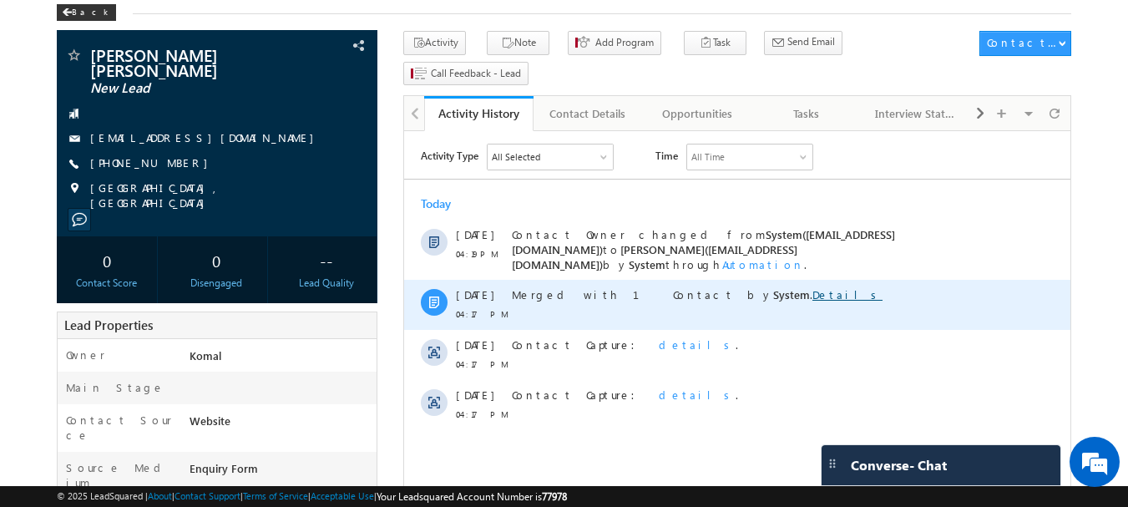
click at [812, 287] on link "Details" at bounding box center [847, 294] width 70 height 14
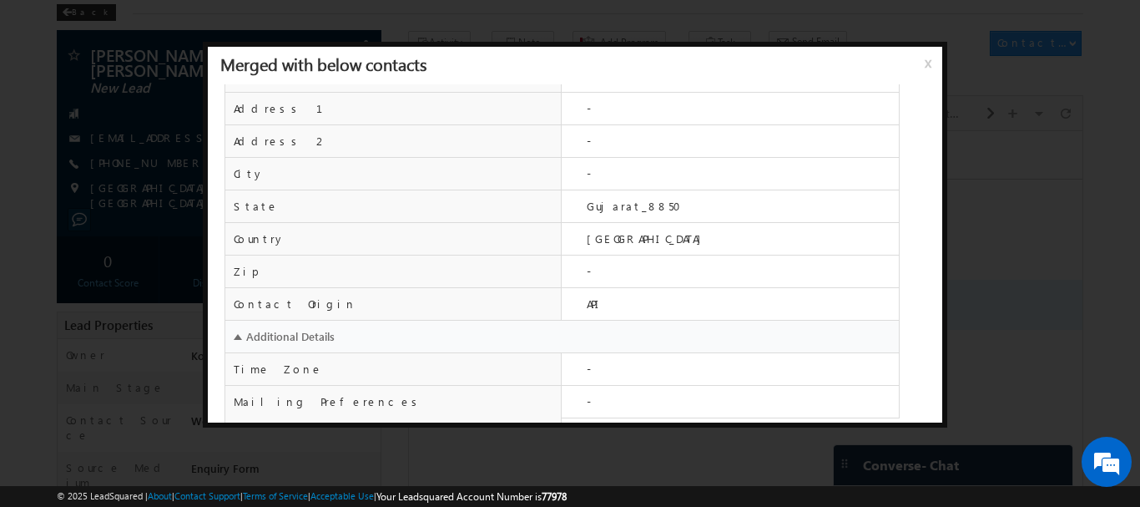
scroll to position [0, 0]
click at [993, 236] on div at bounding box center [570, 253] width 1140 height 507
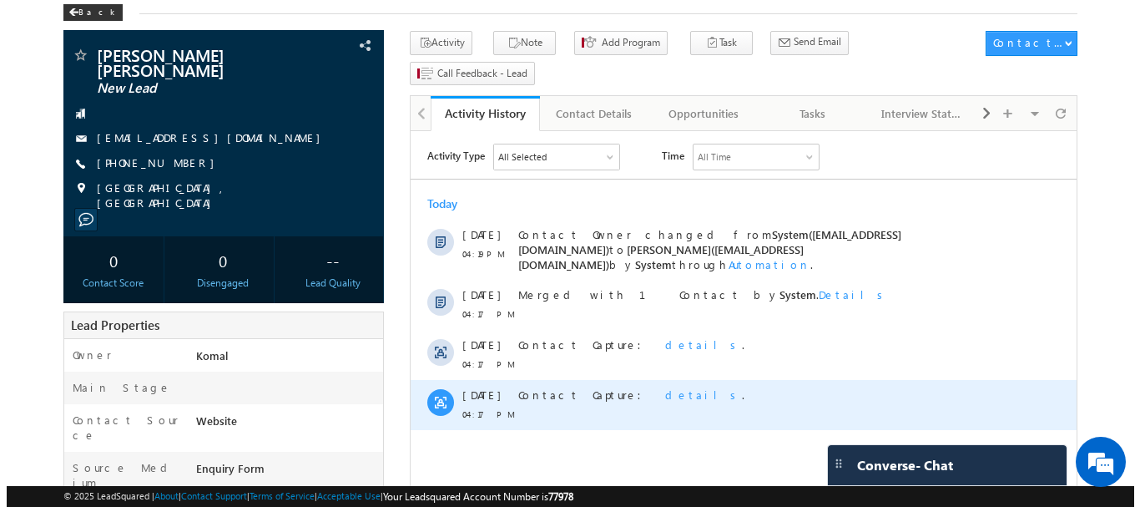
click at [665, 387] on span "details" at bounding box center [703, 394] width 77 height 14
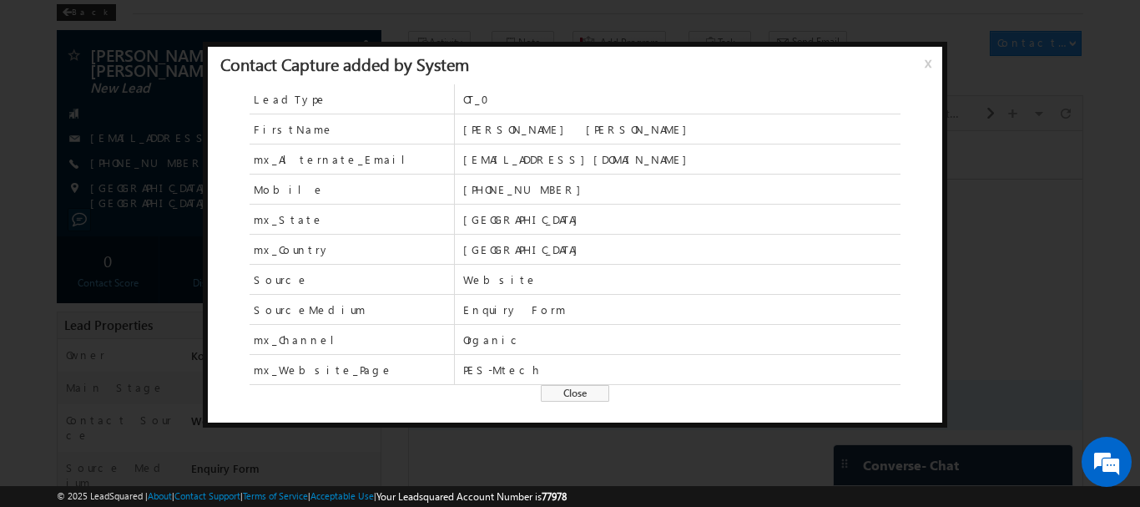
scroll to position [29, 0]
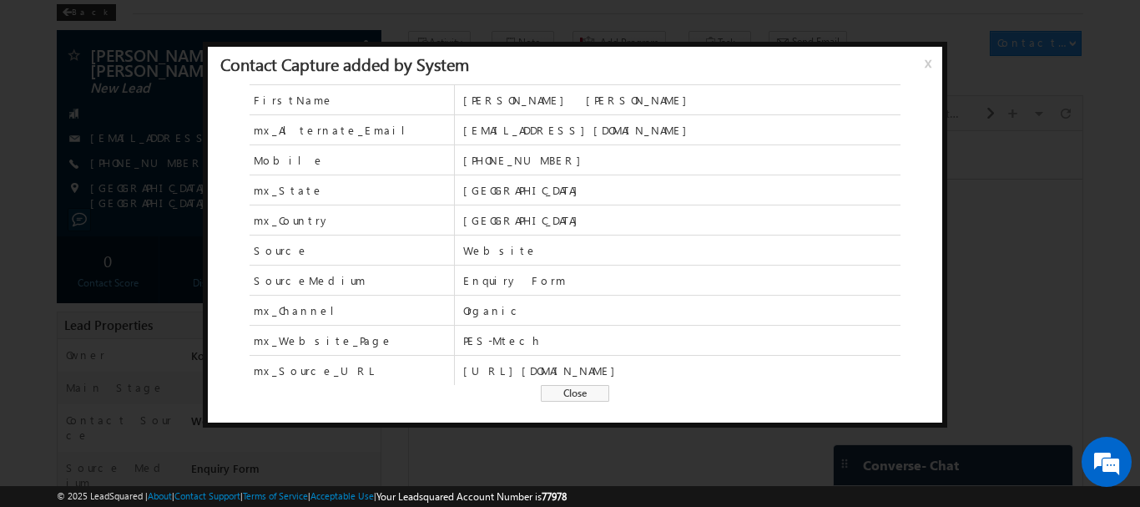
drag, startPoint x: 565, startPoint y: 395, endPoint x: 169, endPoint y: 274, distance: 414.6
click at [565, 395] on span "Close" at bounding box center [575, 393] width 68 height 17
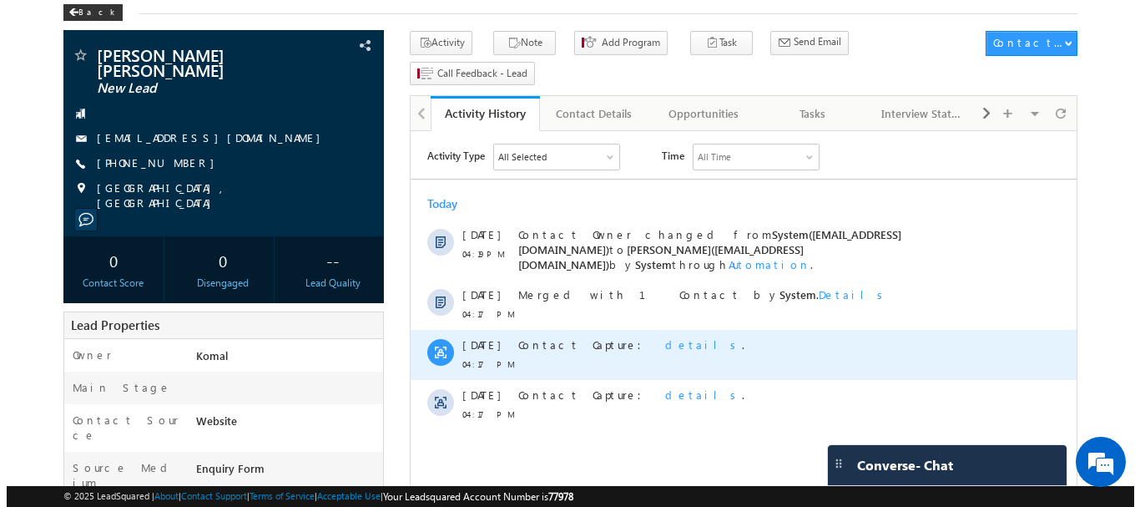
click at [665, 339] on span "details" at bounding box center [703, 344] width 77 height 14
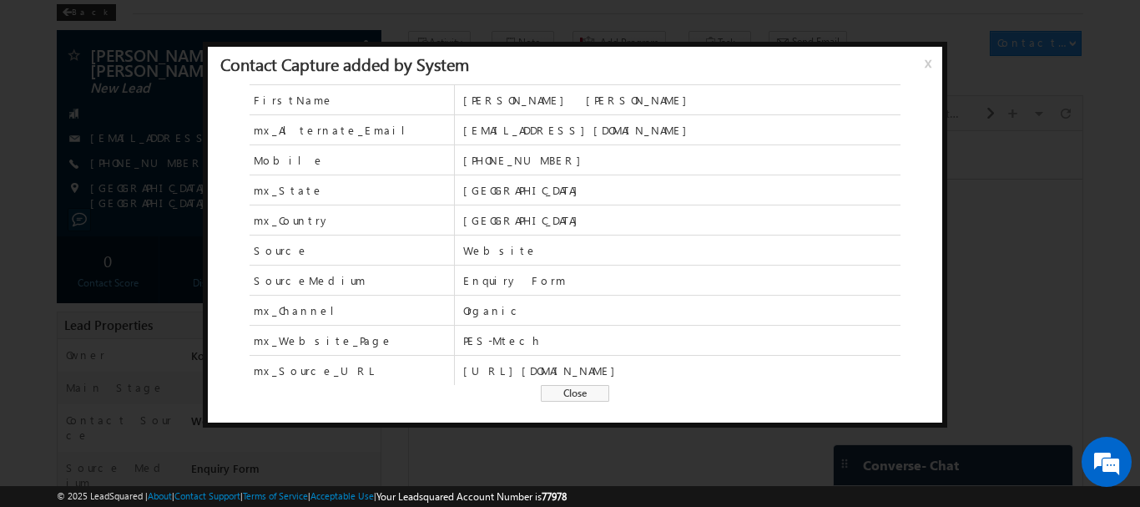
click at [584, 388] on span "Close" at bounding box center [575, 393] width 68 height 17
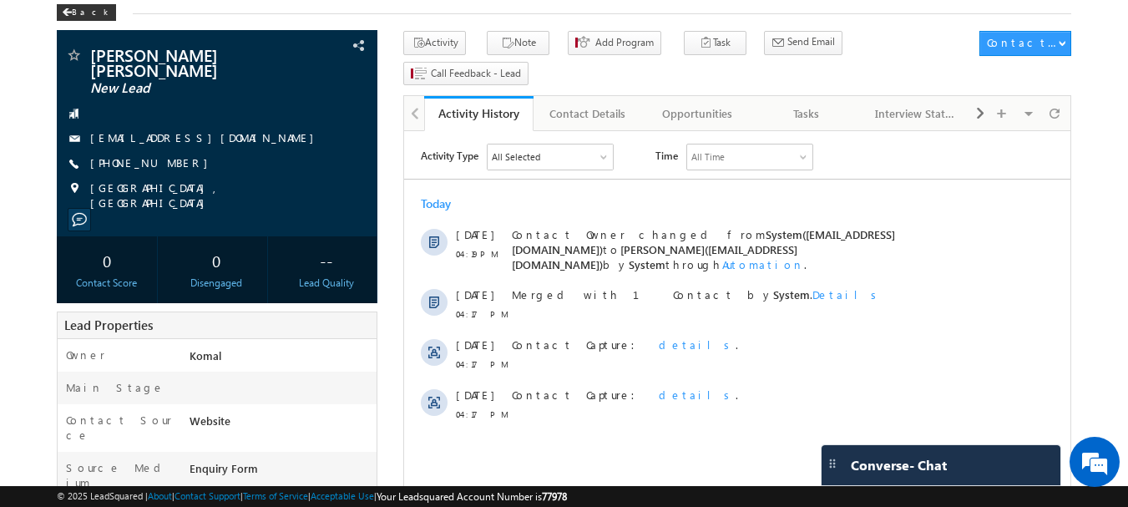
click at [567, 148] on div "All Selected" at bounding box center [550, 156] width 125 height 25
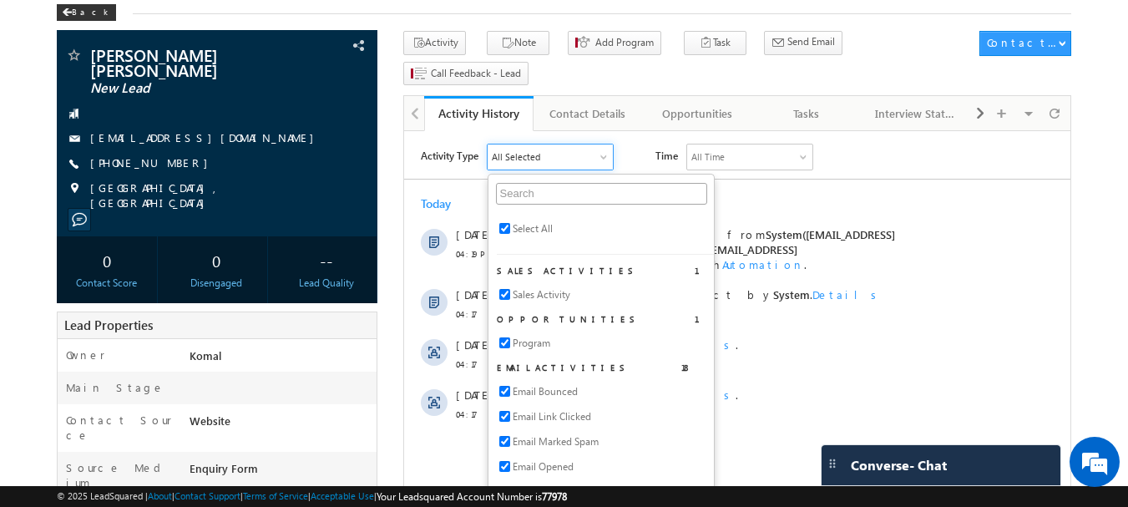
click at [567, 148] on div "All Selected" at bounding box center [550, 156] width 125 height 25
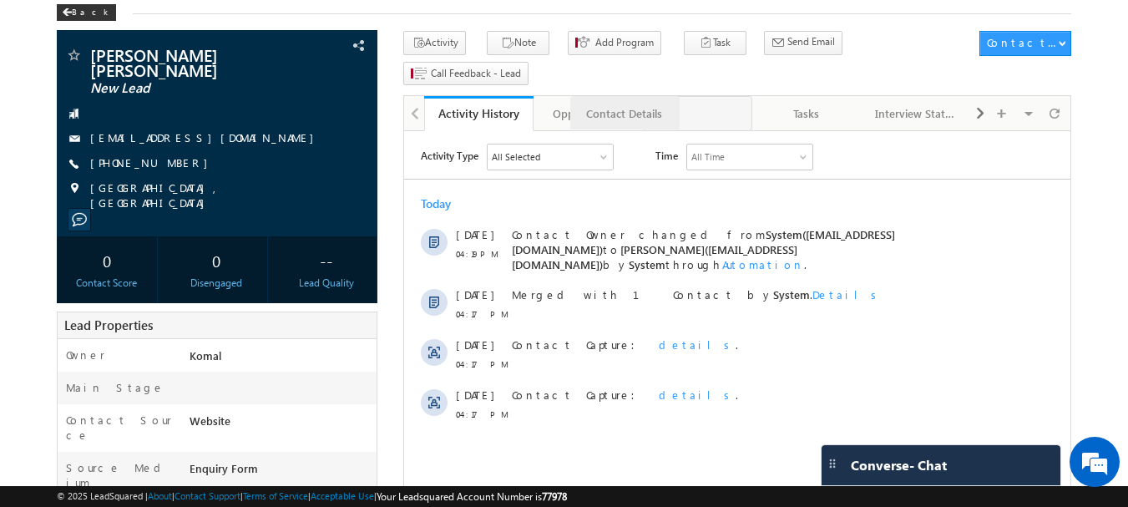
drag, startPoint x: 1052, startPoint y: 235, endPoint x: 587, endPoint y: 175, distance: 468.8
click at [796, 104] on div "Tasks" at bounding box center [806, 114] width 81 height 20
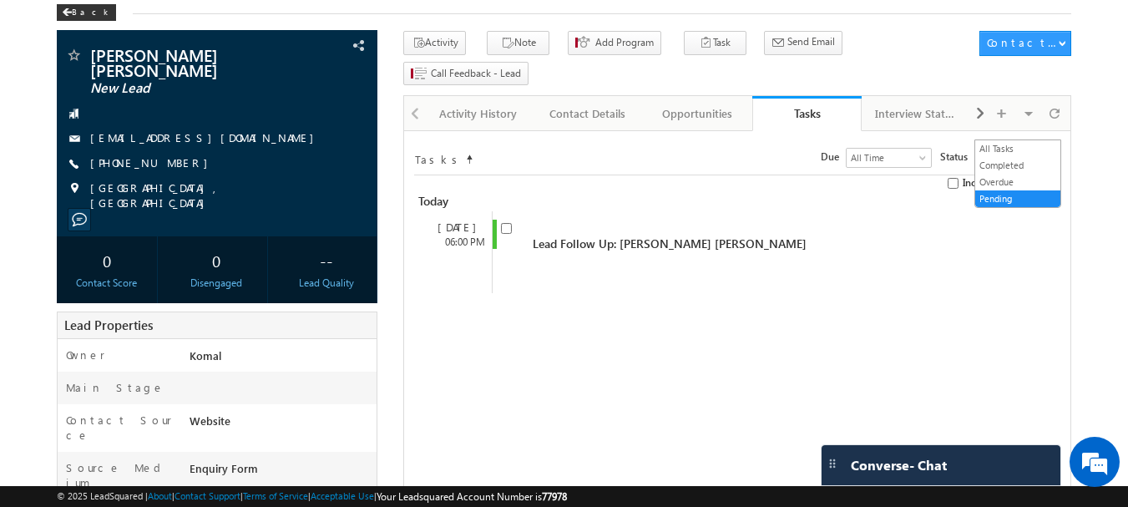
click at [1036, 150] on span "Pending" at bounding box center [1015, 157] width 80 height 15
click at [1004, 149] on link "All Tasks" at bounding box center [1017, 148] width 85 height 15
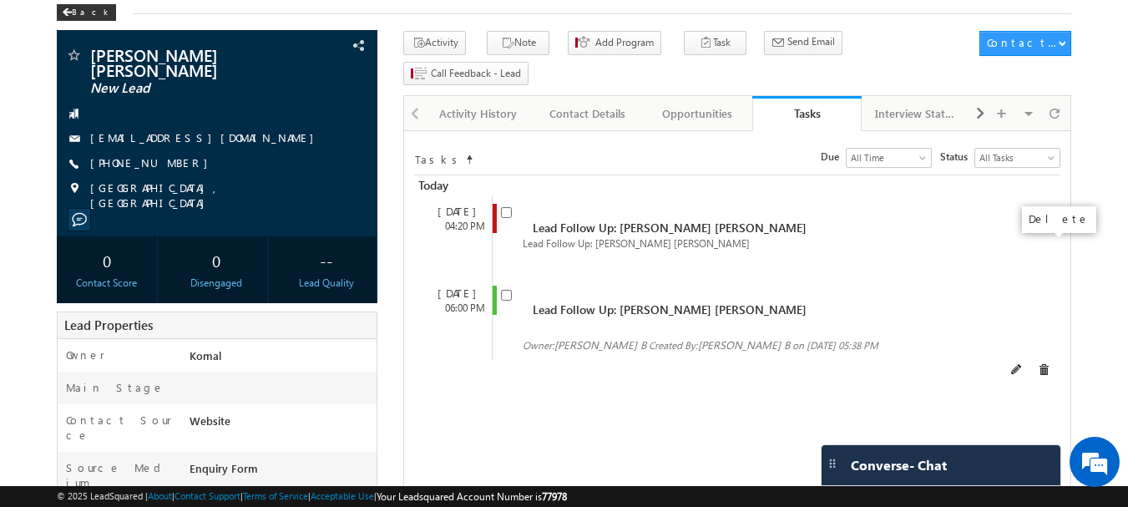
click at [1044, 364] on span at bounding box center [1044, 370] width 12 height 12
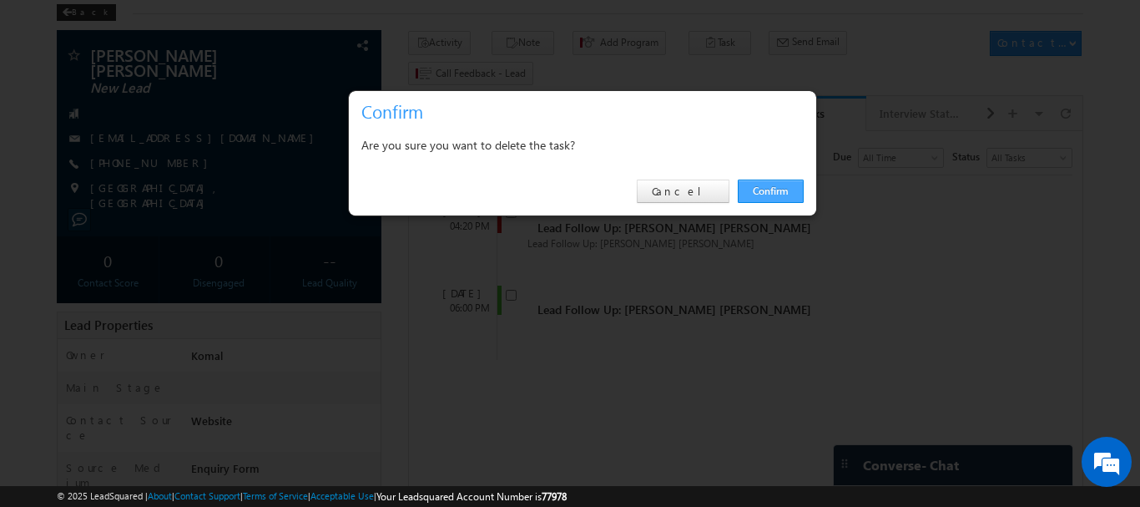
click at [781, 185] on link "Confirm" at bounding box center [771, 190] width 66 height 23
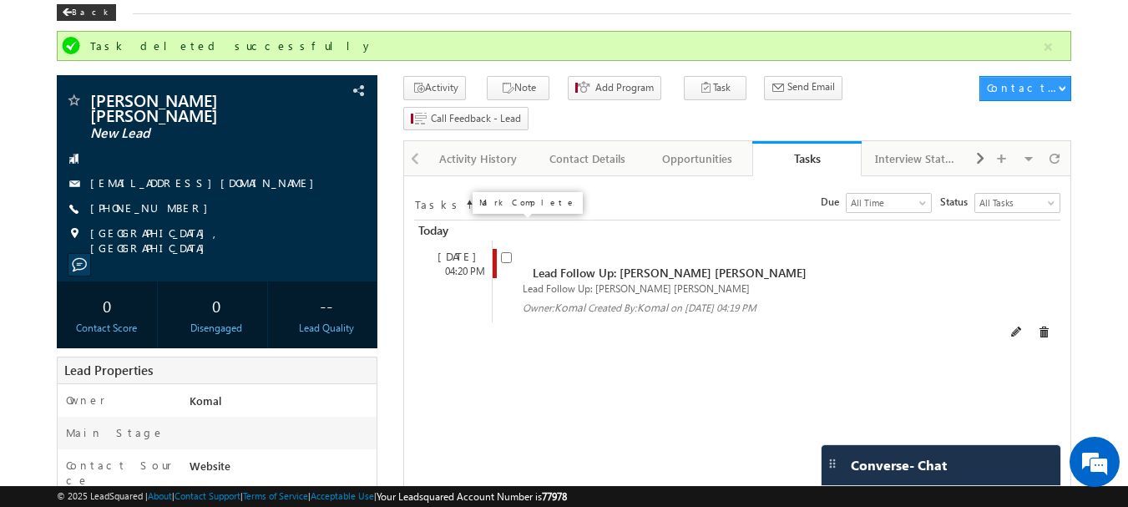
click at [501, 252] on input "checkbox" at bounding box center [506, 257] width 11 height 11
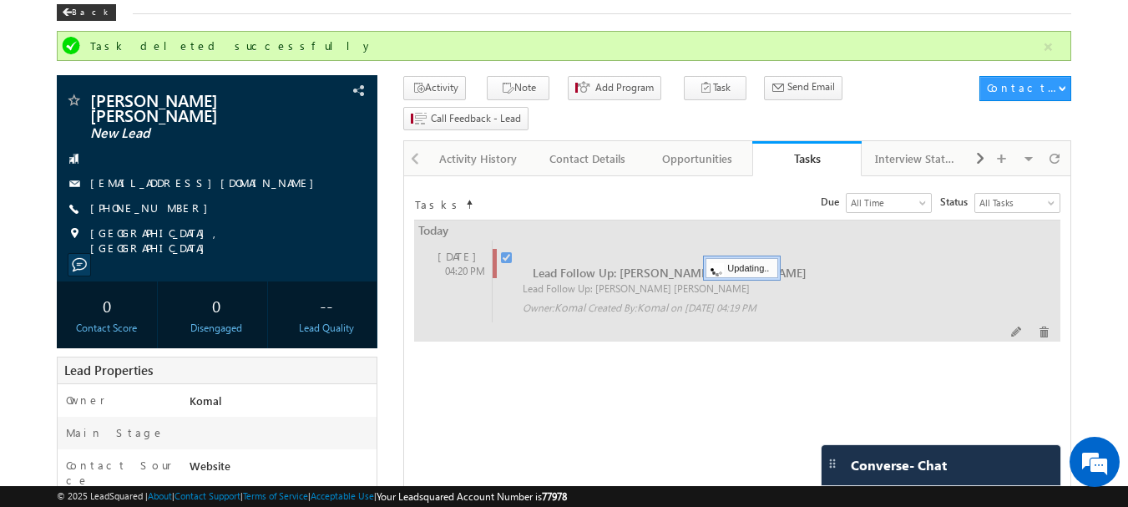
checkbox input "false"
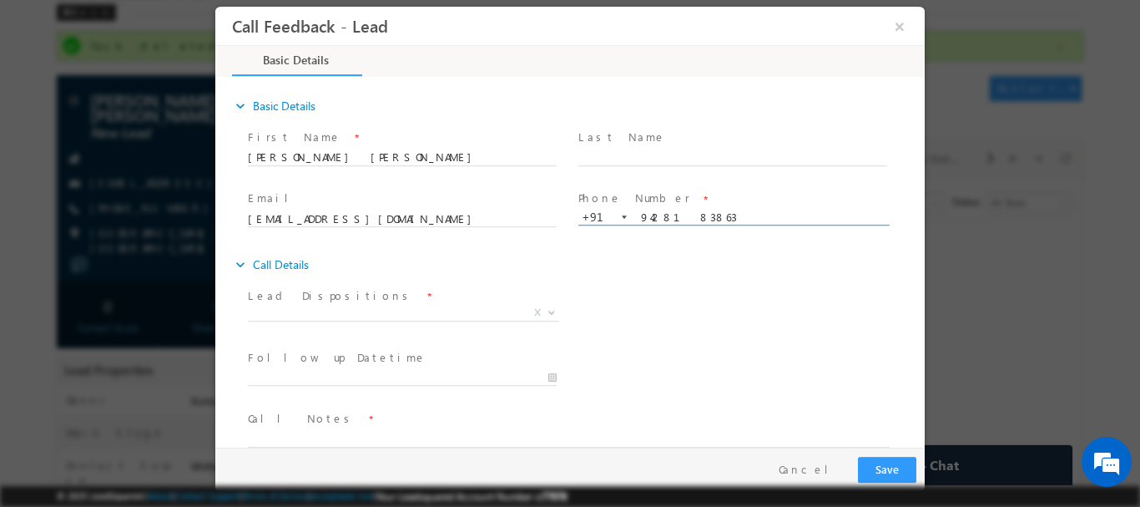
scroll to position [27, 0]
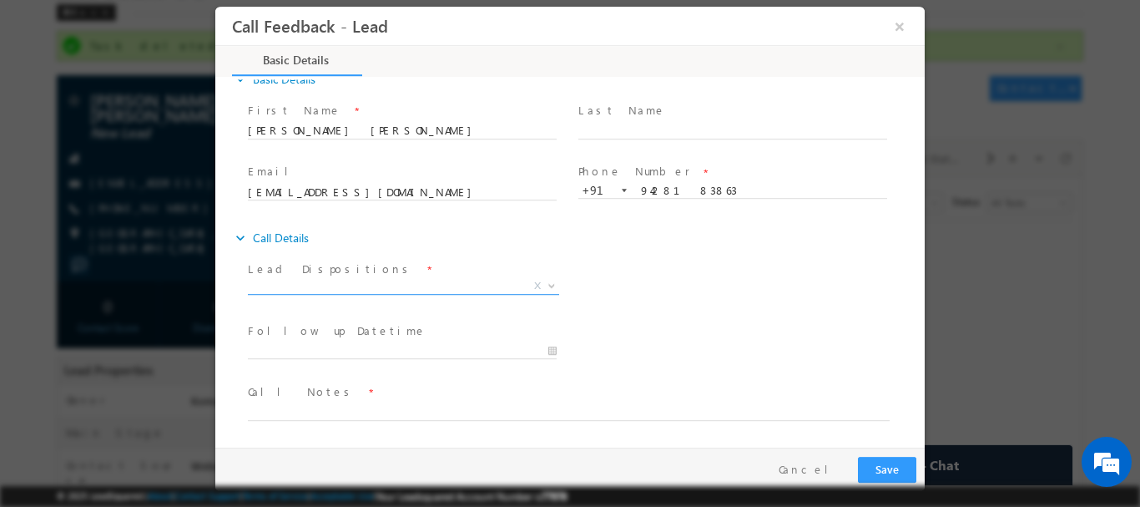
click at [389, 288] on span "X" at bounding box center [403, 285] width 311 height 17
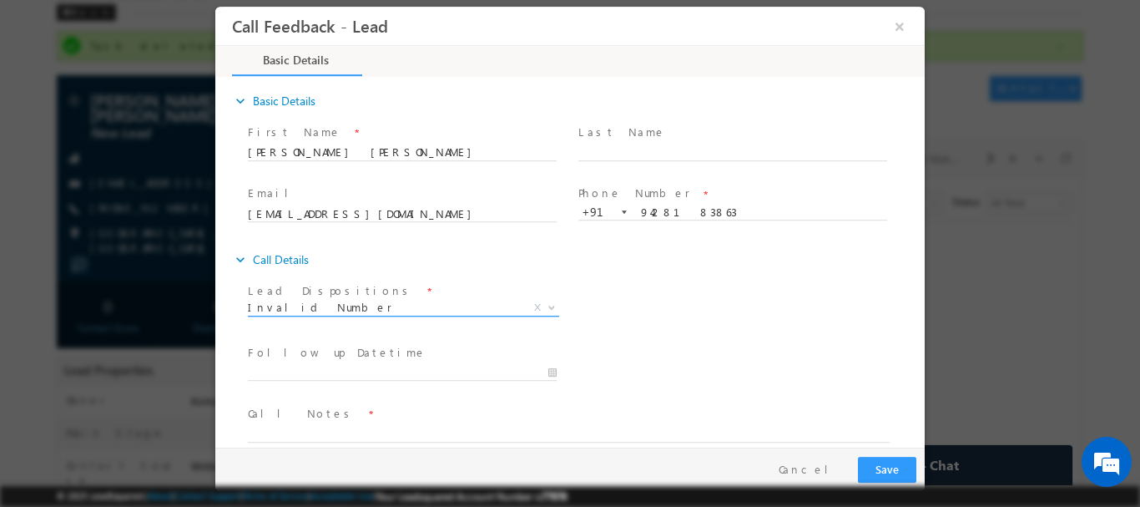
scroll to position [0, 0]
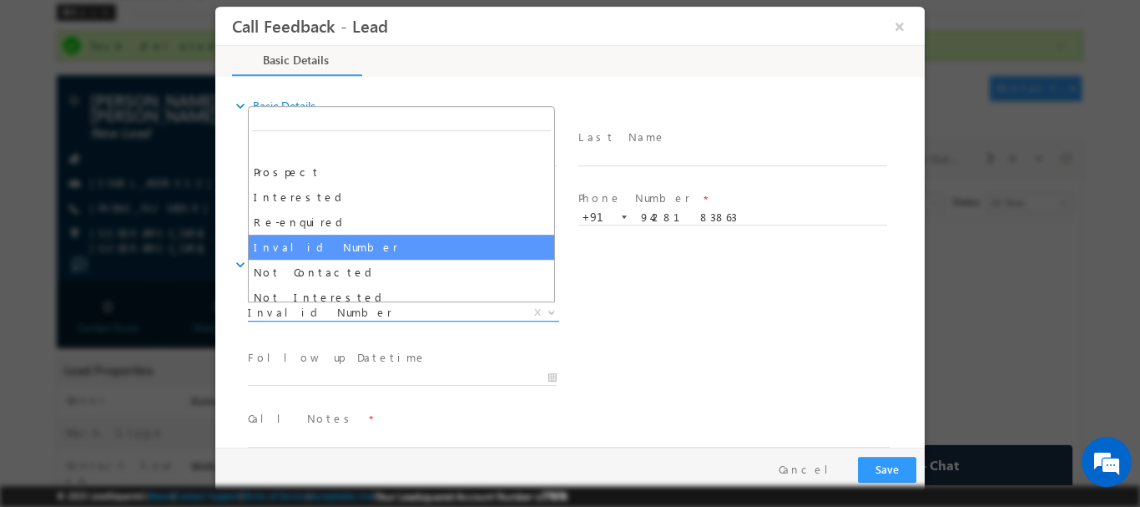
click at [390, 311] on span "Invalid Number" at bounding box center [383, 311] width 271 height 15
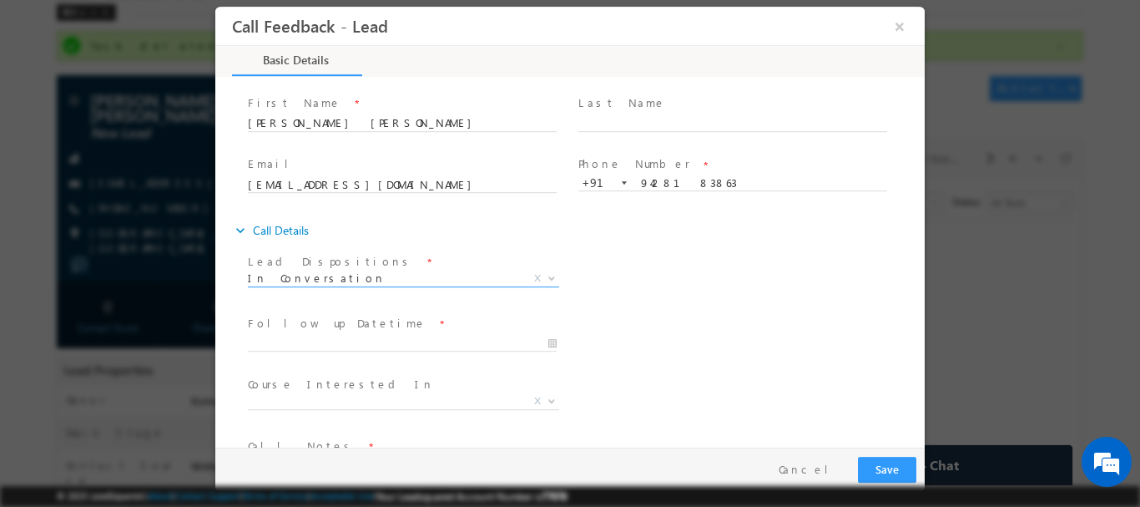
scroll to position [5, 0]
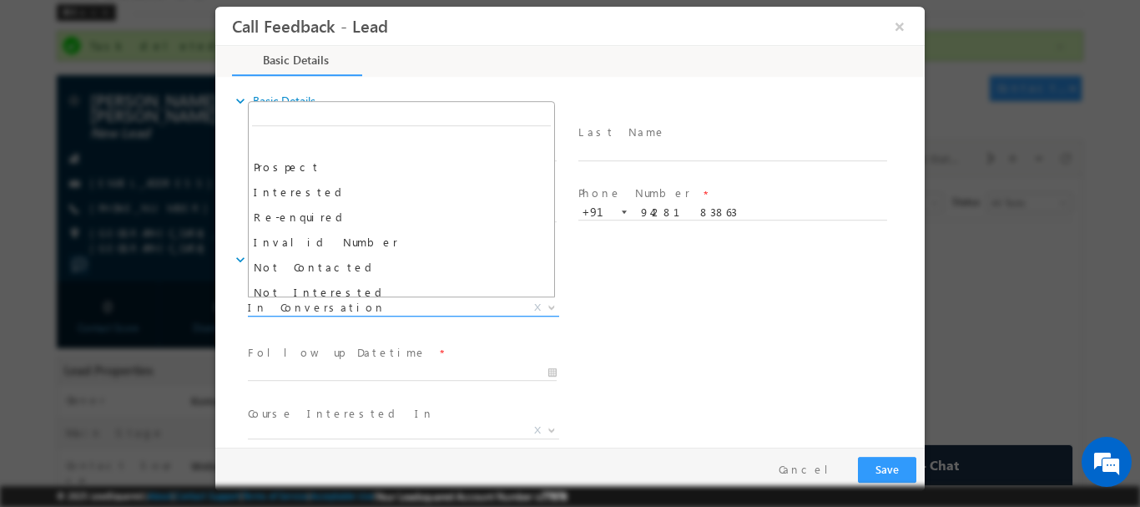
click at [473, 310] on span "In Conversation" at bounding box center [383, 306] width 271 height 15
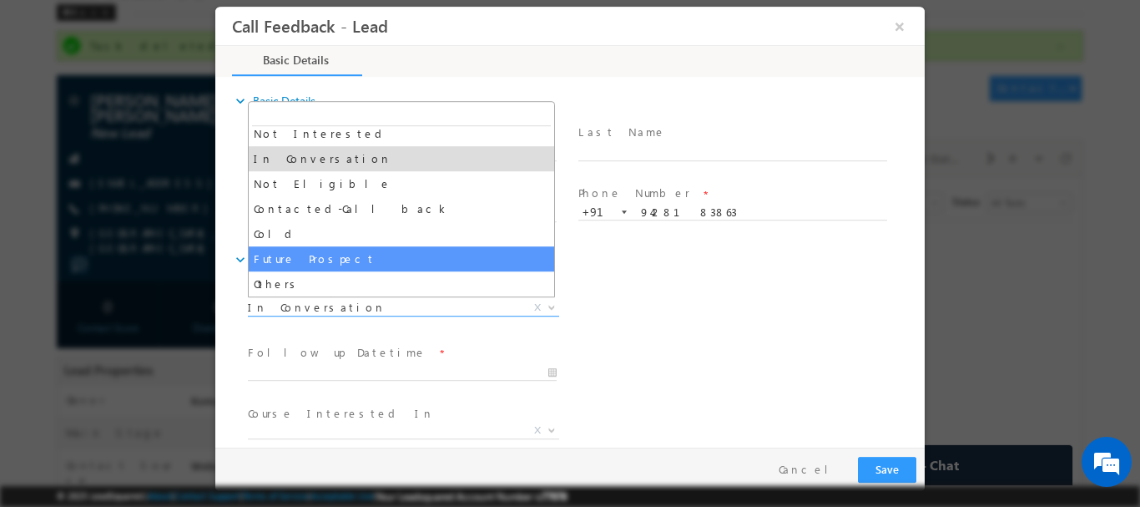
scroll to position [0, 0]
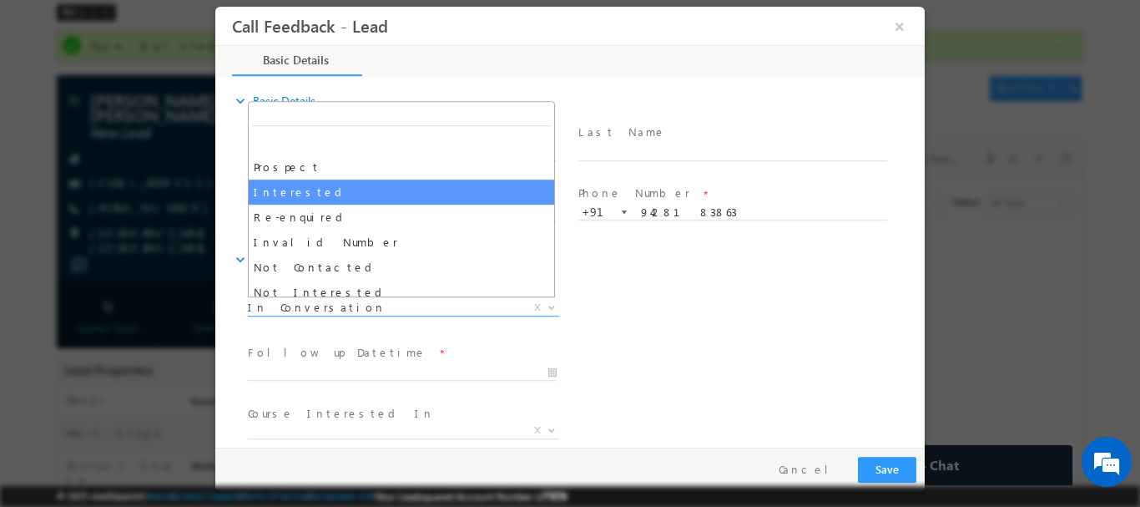
select select "Interested"
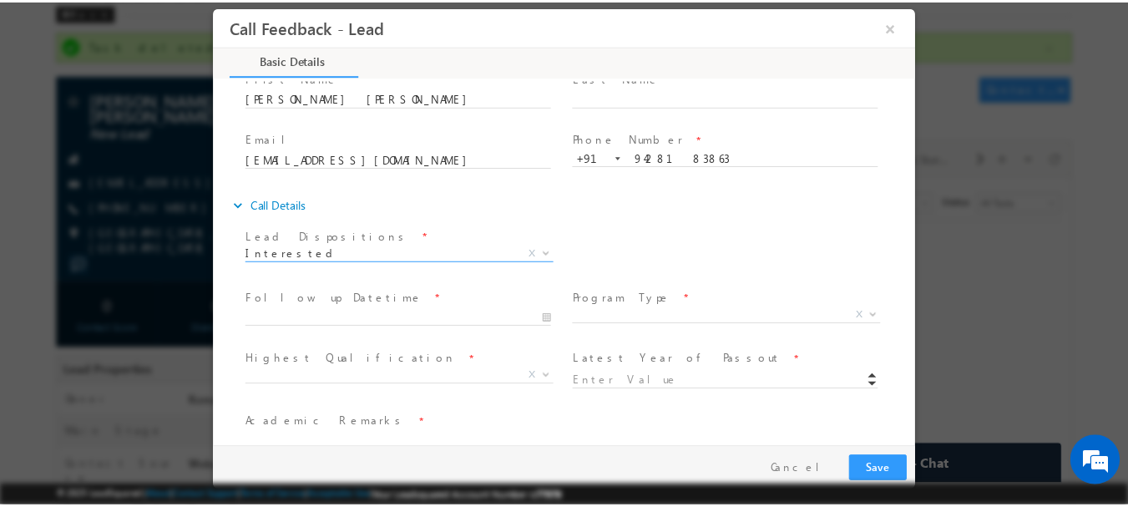
scroll to position [88, 0]
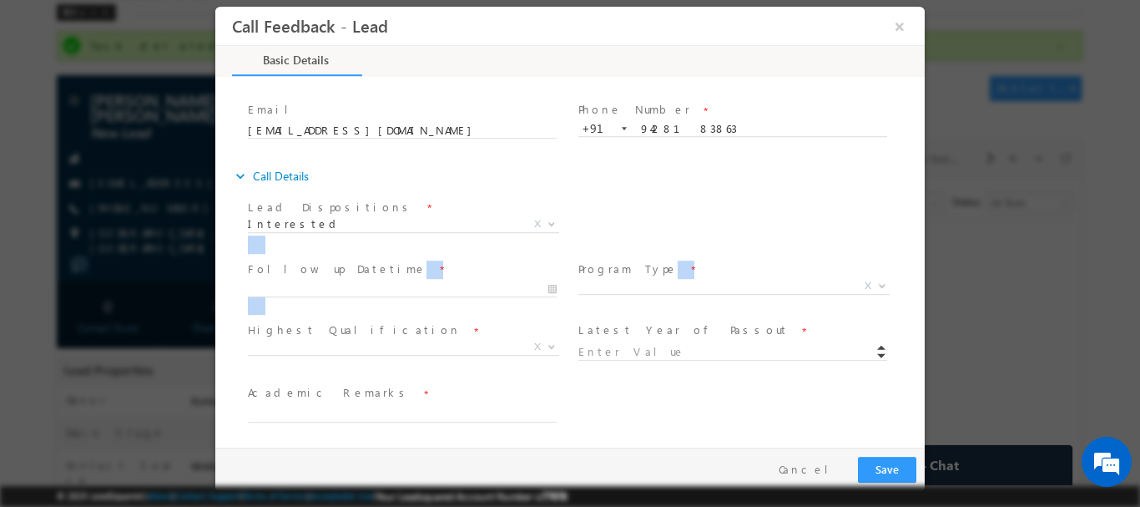
click at [716, 263] on div "Lead Dispositions * Prospect Interested Re-enquired Invalid Number Not Contacte…" at bounding box center [578, 350] width 693 height 310
click at [904, 23] on button "×" at bounding box center [900, 25] width 28 height 31
